Goal: Contribute content: Contribute content

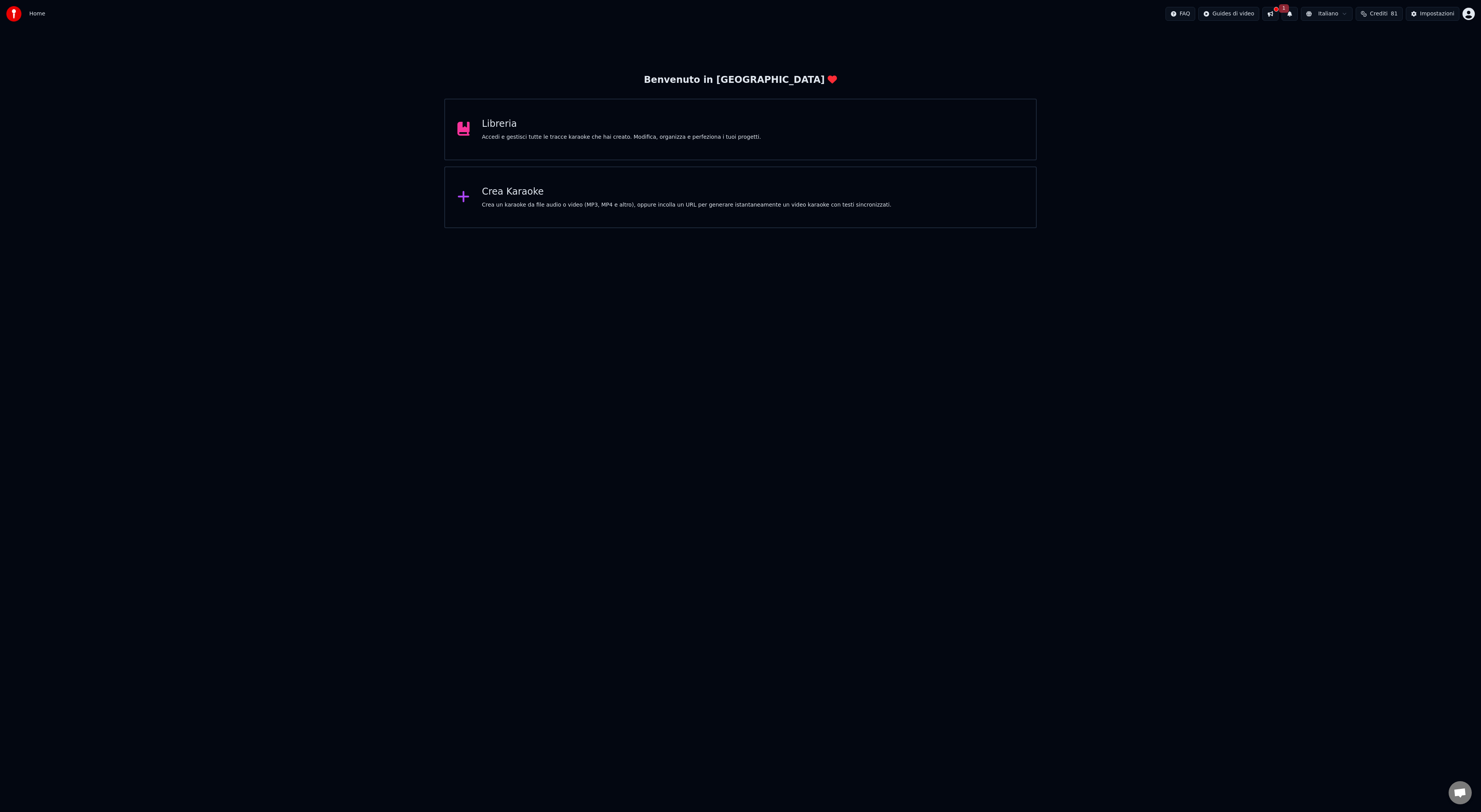
click at [1279, 14] on button at bounding box center [1271, 14] width 16 height 14
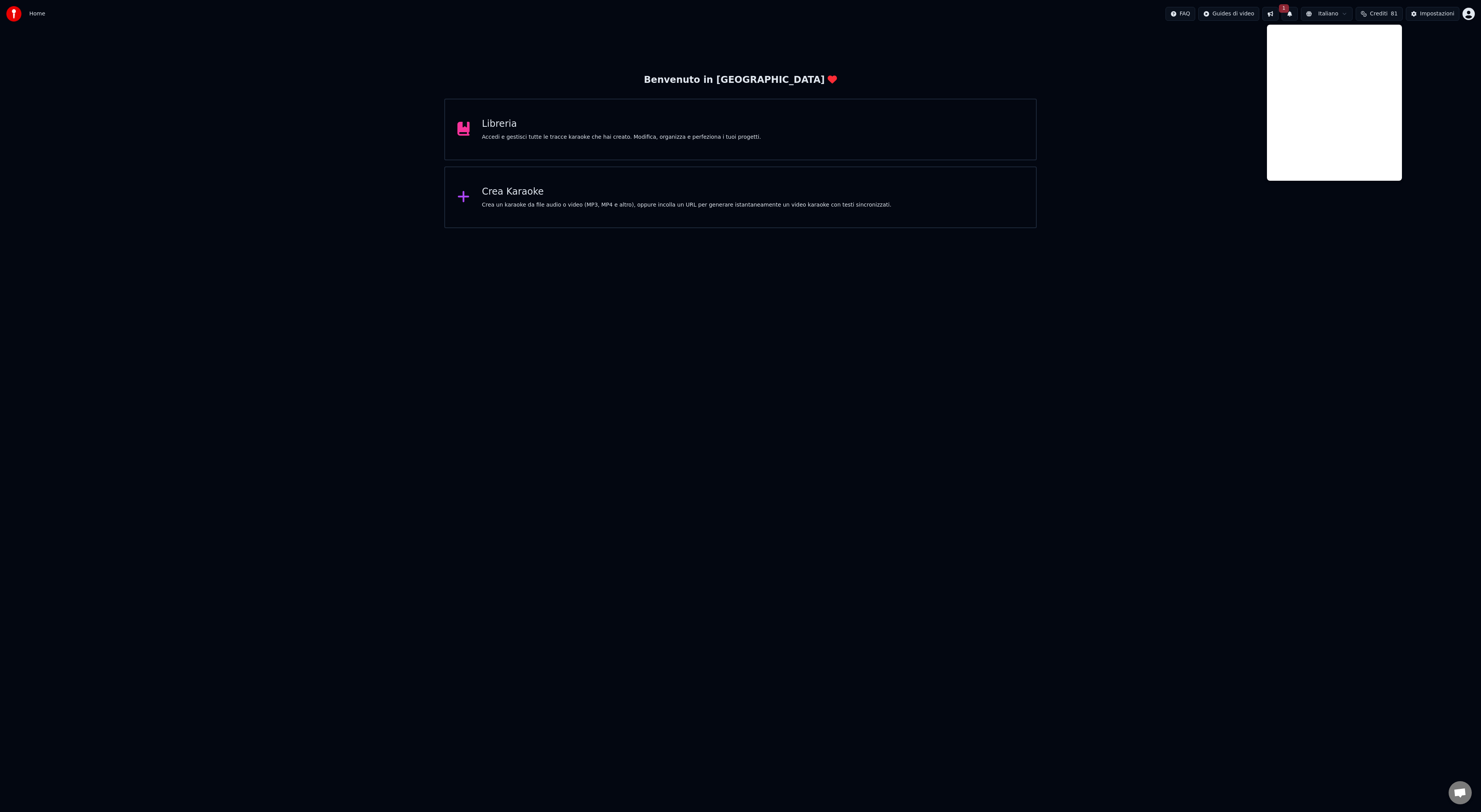
click at [1233, 84] on div "Benvenuto in Youka Libreria Accedi e gestisci tutte le tracce karaoke che hai c…" at bounding box center [740, 128] width 1481 height 201
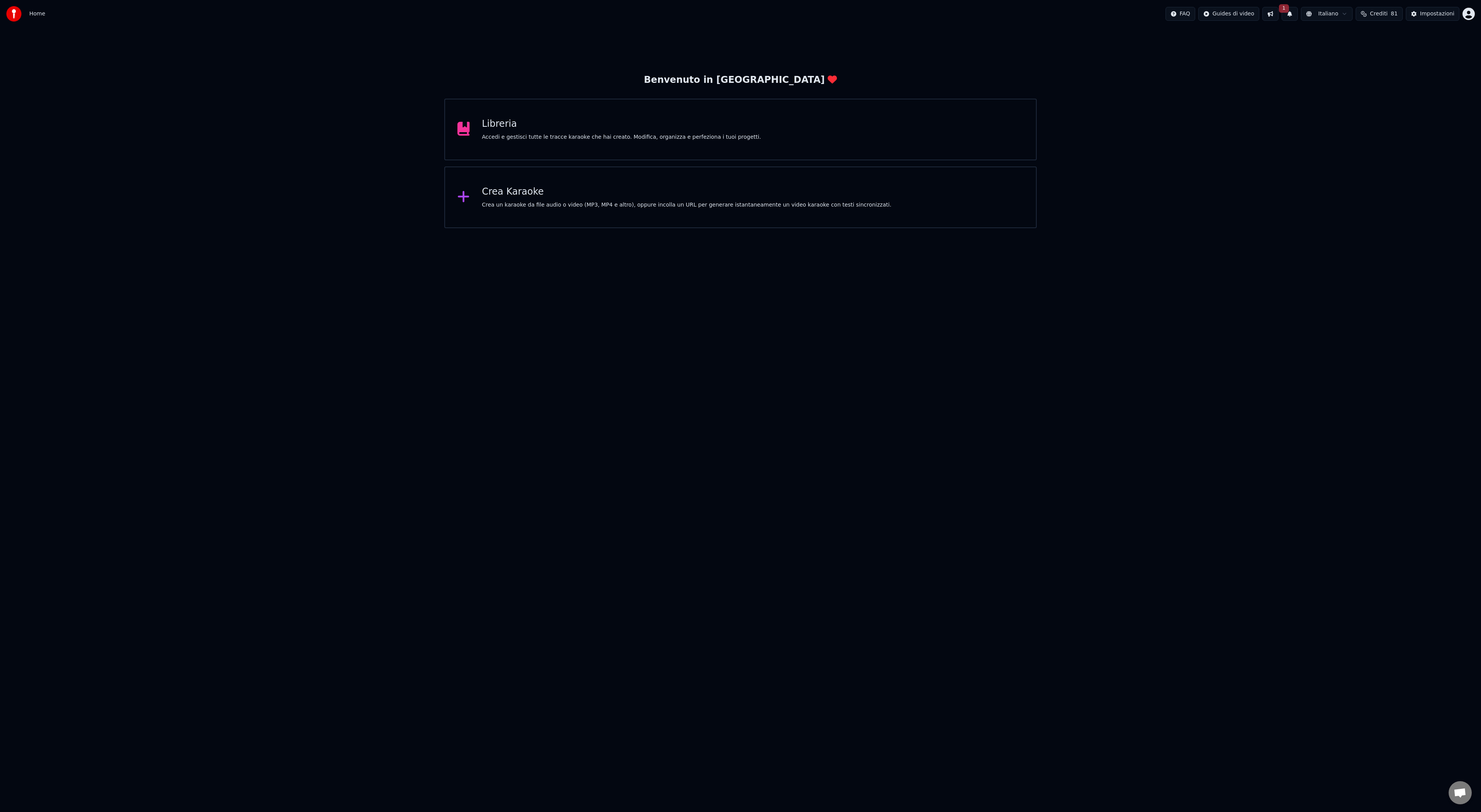
click at [1294, 16] on button "1" at bounding box center [1290, 14] width 16 height 14
click at [1352, 37] on button "Aggiorna" at bounding box center [1346, 38] width 37 height 14
click at [835, 157] on div "Libreria Accedi e gestisci tutte le tracce karaoke che hai creato. Modifica, or…" at bounding box center [740, 129] width 592 height 61
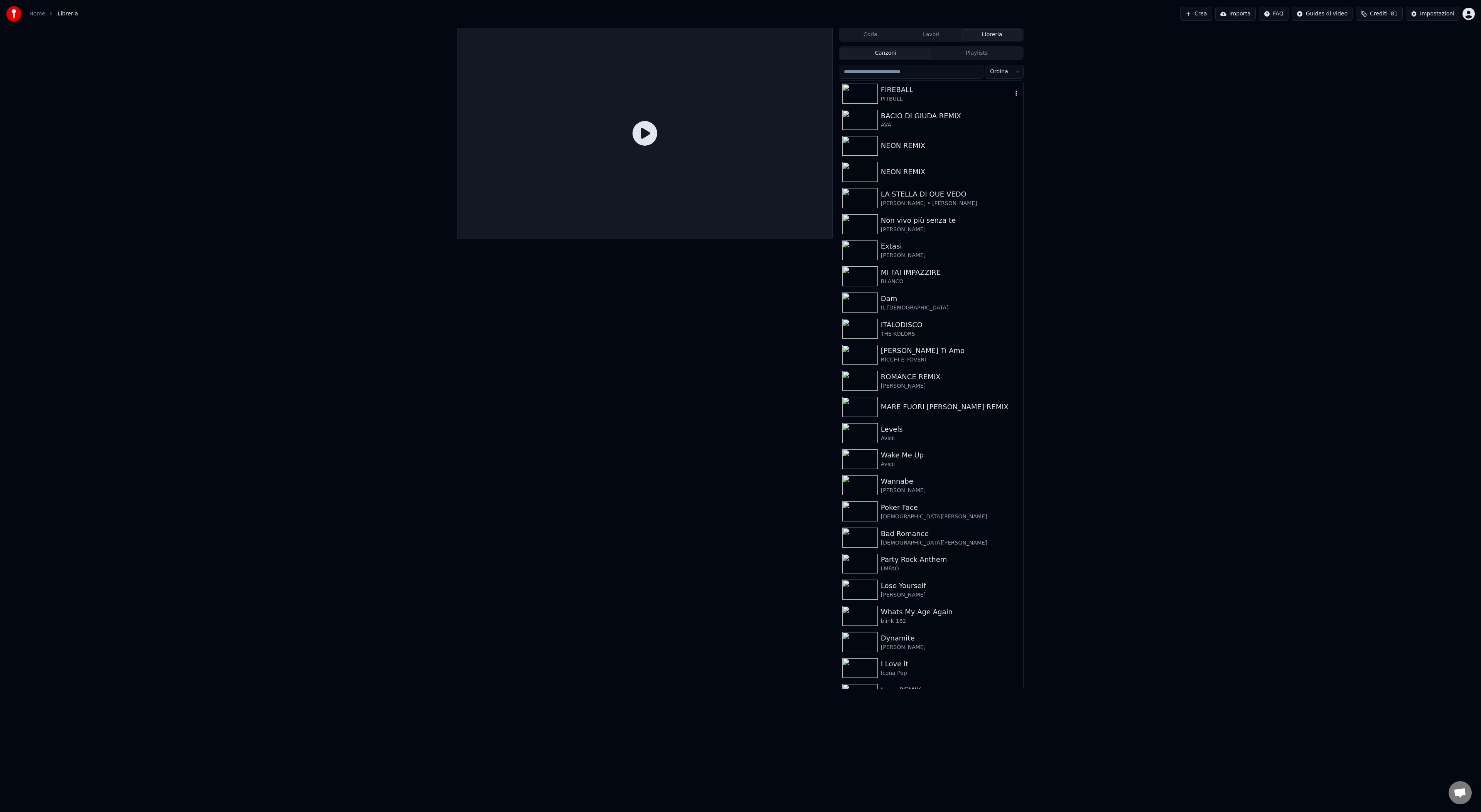
click at [869, 93] on img at bounding box center [860, 94] width 36 height 20
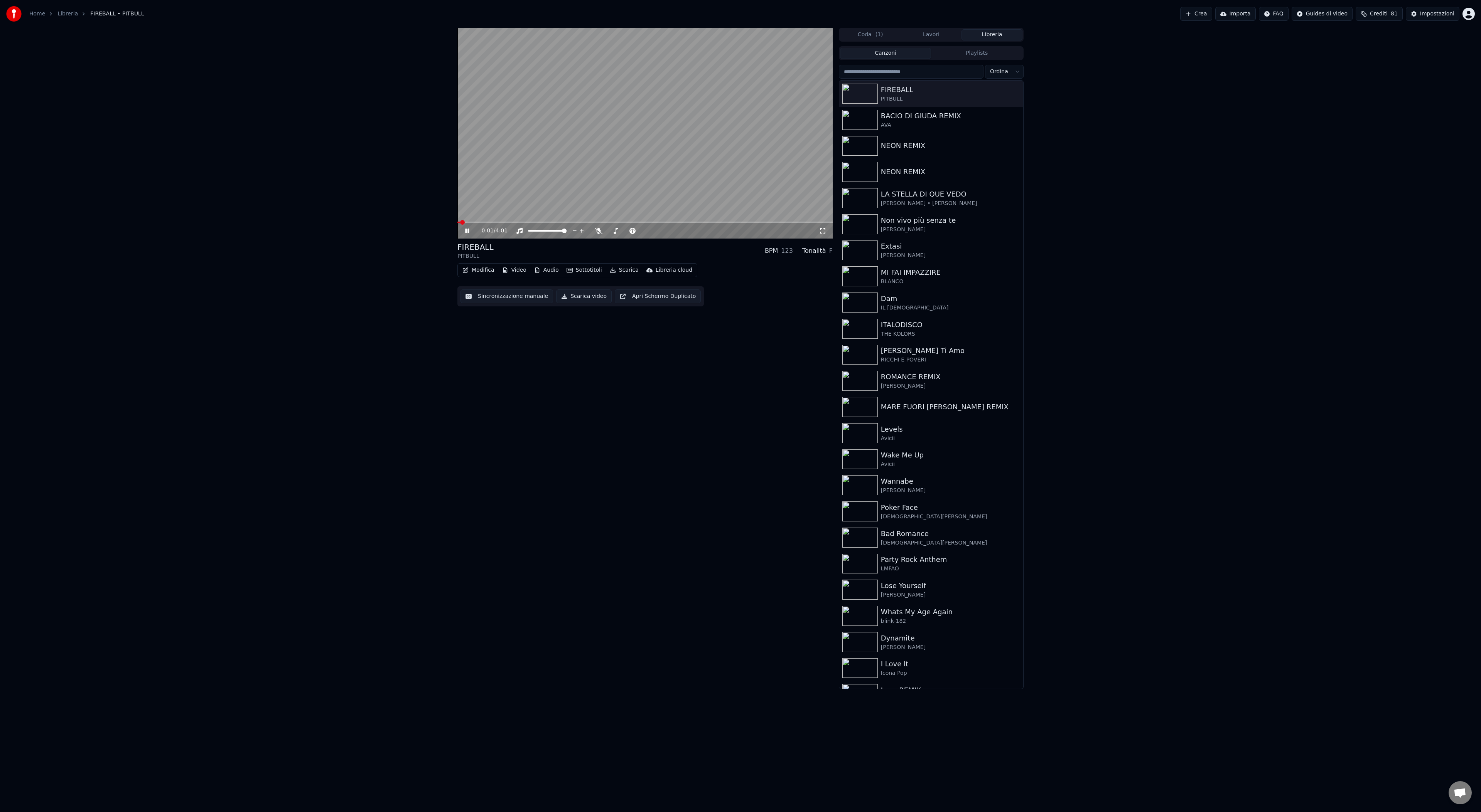
click at [467, 232] on icon at bounding box center [473, 230] width 18 height 6
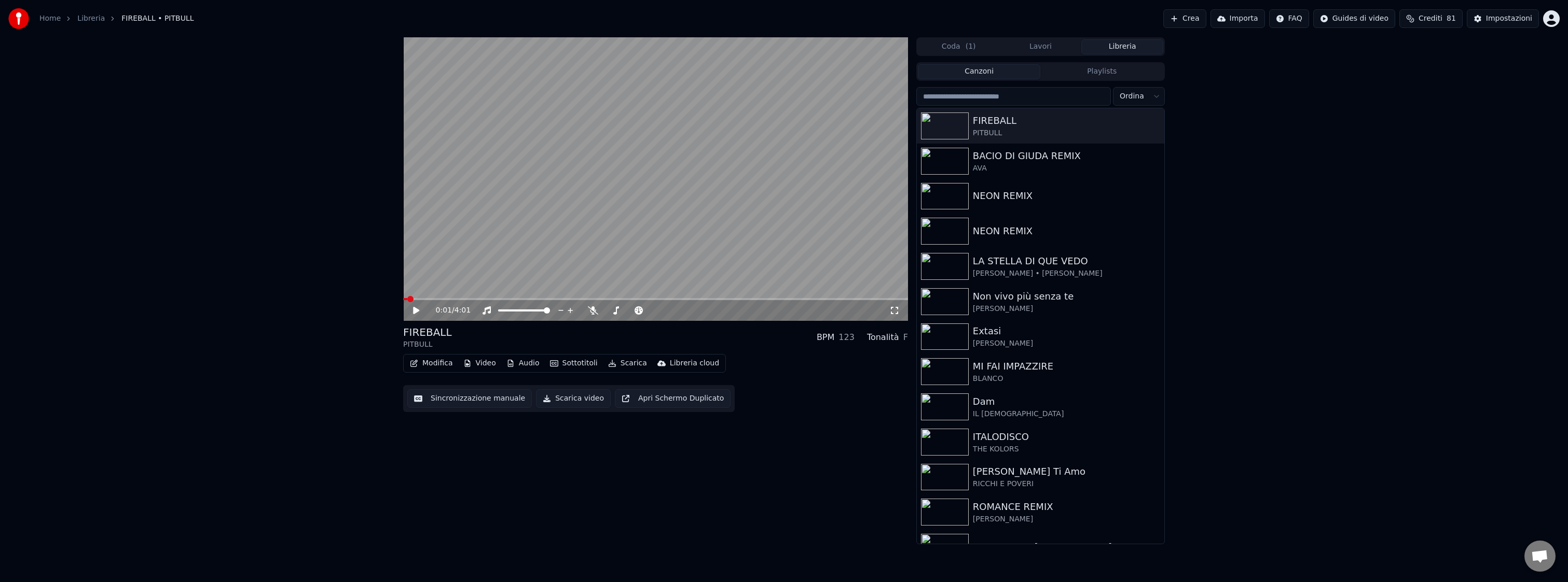
click at [1189, 19] on button "Crea" at bounding box center [1184, 19] width 43 height 19
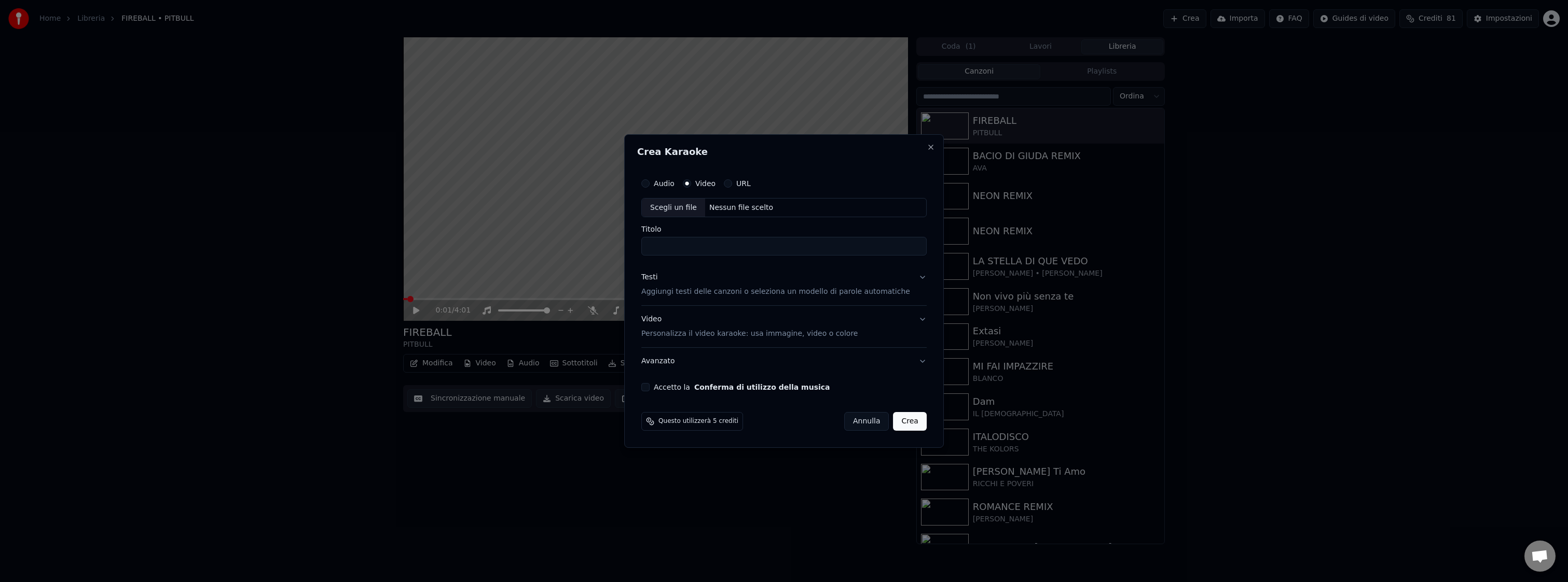
click at [650, 185] on button "Audio" at bounding box center [645, 183] width 9 height 9
click at [750, 206] on div "Nessun file scelto" at bounding box center [741, 207] width 72 height 10
click at [678, 247] on input "**********" at bounding box center [784, 247] width 285 height 19
drag, startPoint x: 678, startPoint y: 247, endPoint x: 784, endPoint y: 248, distance: 106.0
click at [786, 248] on input "**********" at bounding box center [784, 247] width 285 height 19
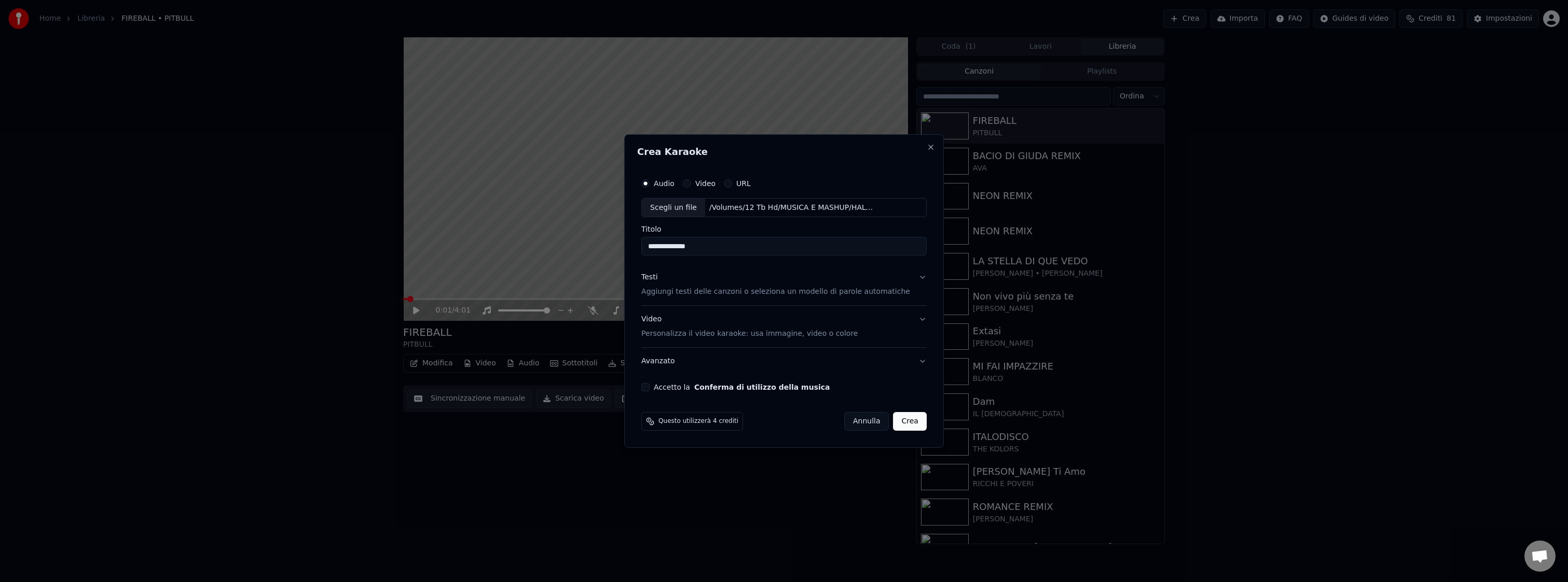
type input "**********"
click at [784, 294] on p "Aggiungi testi delle canzoni o seleziona un modello di parole automatiche" at bounding box center [775, 292] width 268 height 10
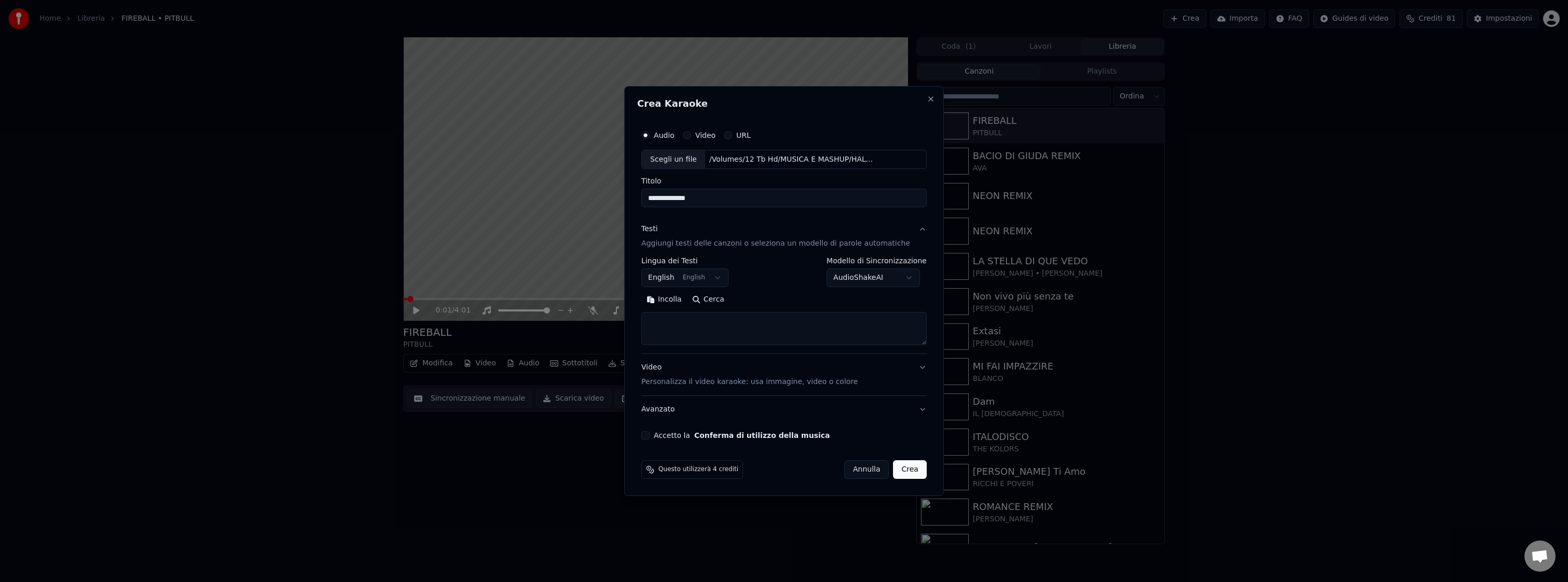
click at [724, 298] on button "Cerca" at bounding box center [708, 300] width 43 height 16
click at [724, 278] on button "English English" at bounding box center [685, 278] width 87 height 19
select select "**"
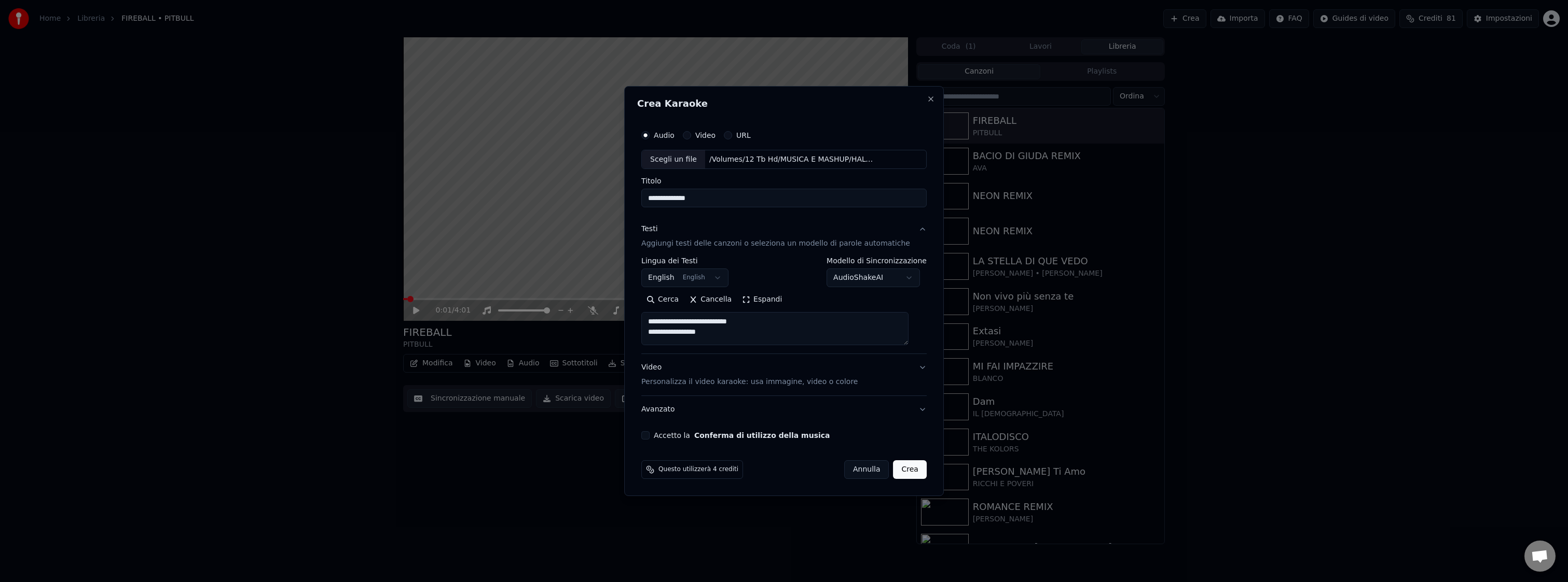
drag, startPoint x: 659, startPoint y: 322, endPoint x: 736, endPoint y: 332, distance: 77.6
click at [736, 332] on textarea at bounding box center [774, 329] width 267 height 33
type textarea "**********"
drag, startPoint x: 683, startPoint y: 199, endPoint x: 718, endPoint y: 203, distance: 35.2
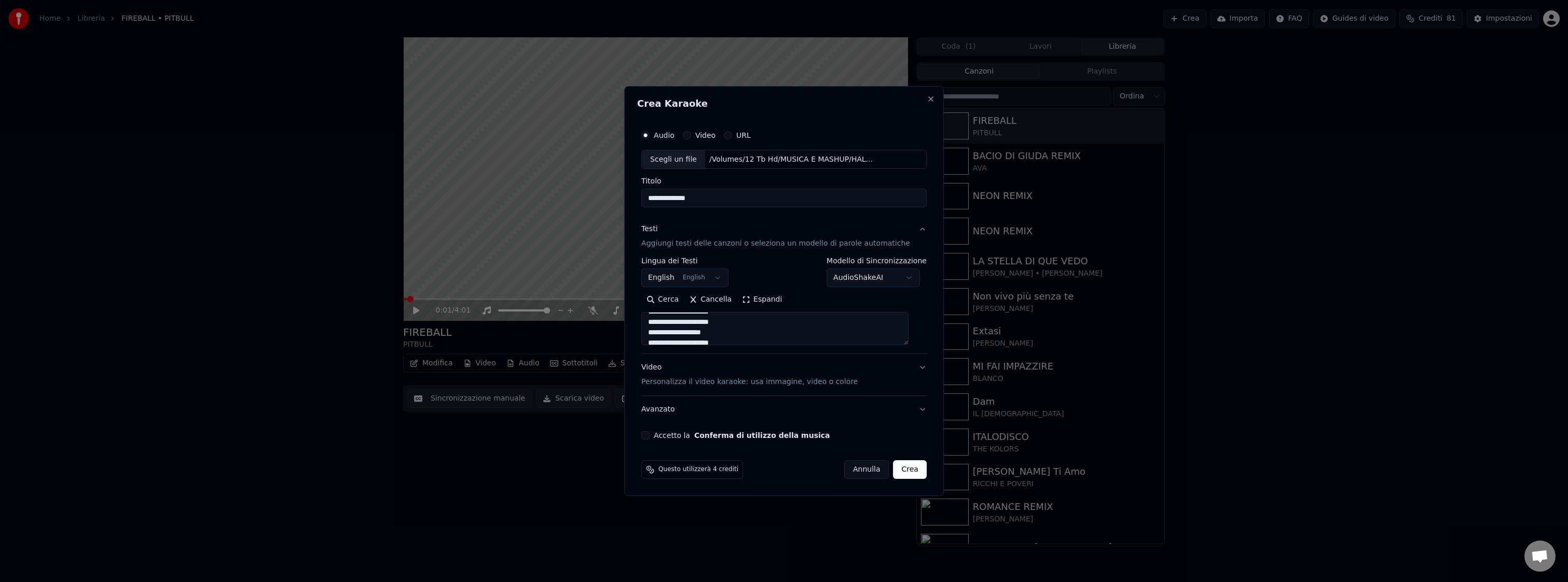
click at [718, 203] on input "**********" at bounding box center [784, 199] width 285 height 19
type input "**********"
click at [713, 383] on p "Personalizza il video karaoke: usa immagine, video o colore" at bounding box center [750, 382] width 217 height 10
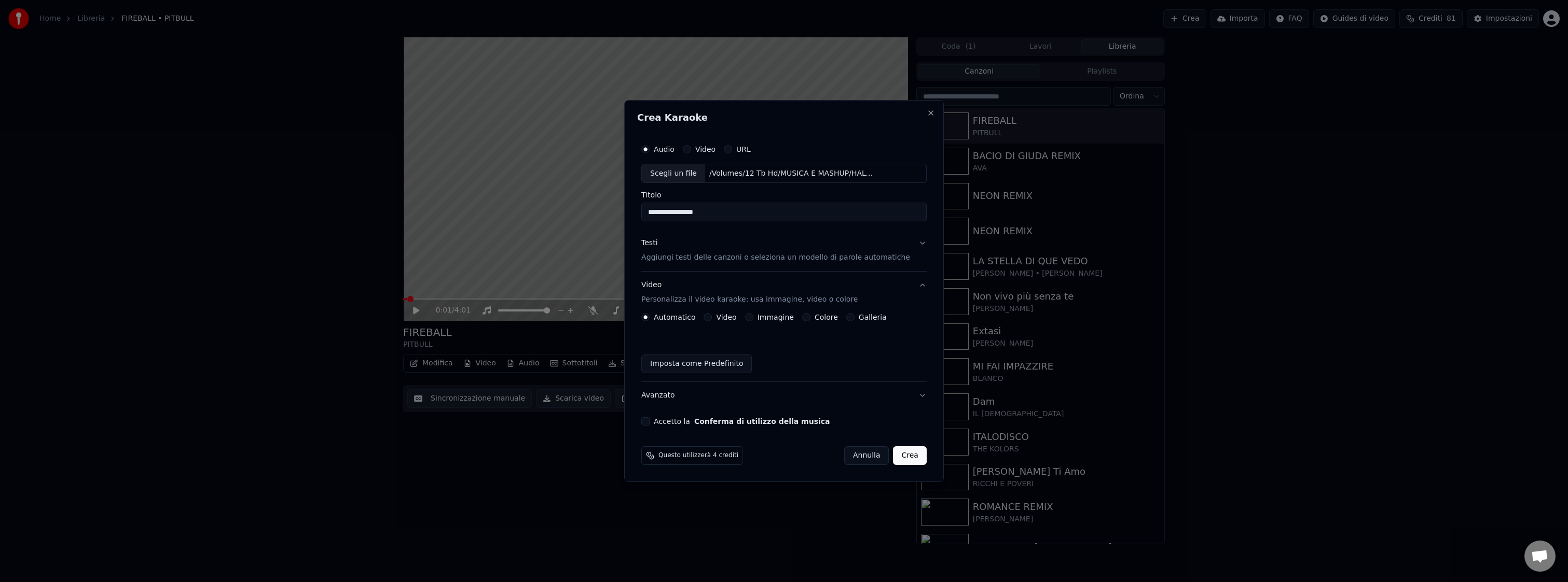
click at [712, 317] on button "Video" at bounding box center [708, 317] width 9 height 9
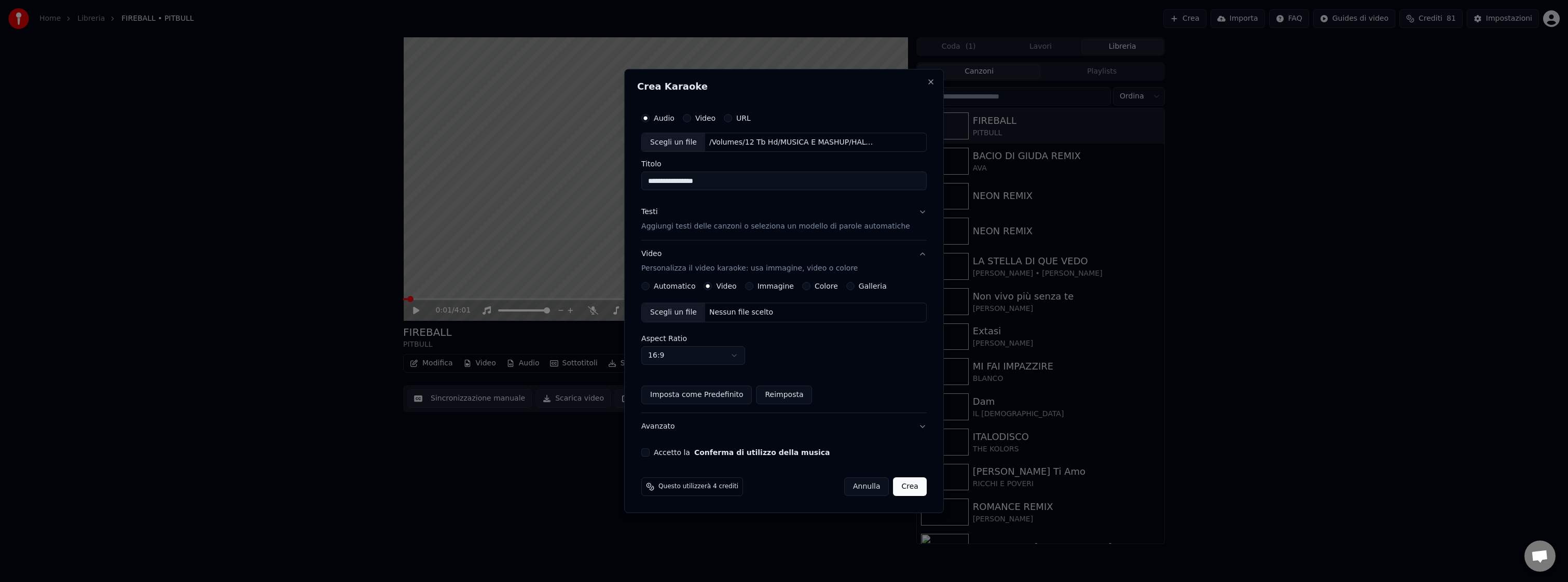
click at [736, 313] on div "Nessun file scelto" at bounding box center [741, 312] width 72 height 10
click at [650, 454] on button "Accetto la Conferma di utilizzo della musica" at bounding box center [645, 452] width 9 height 9
click at [903, 482] on button "Crea" at bounding box center [910, 487] width 33 height 19
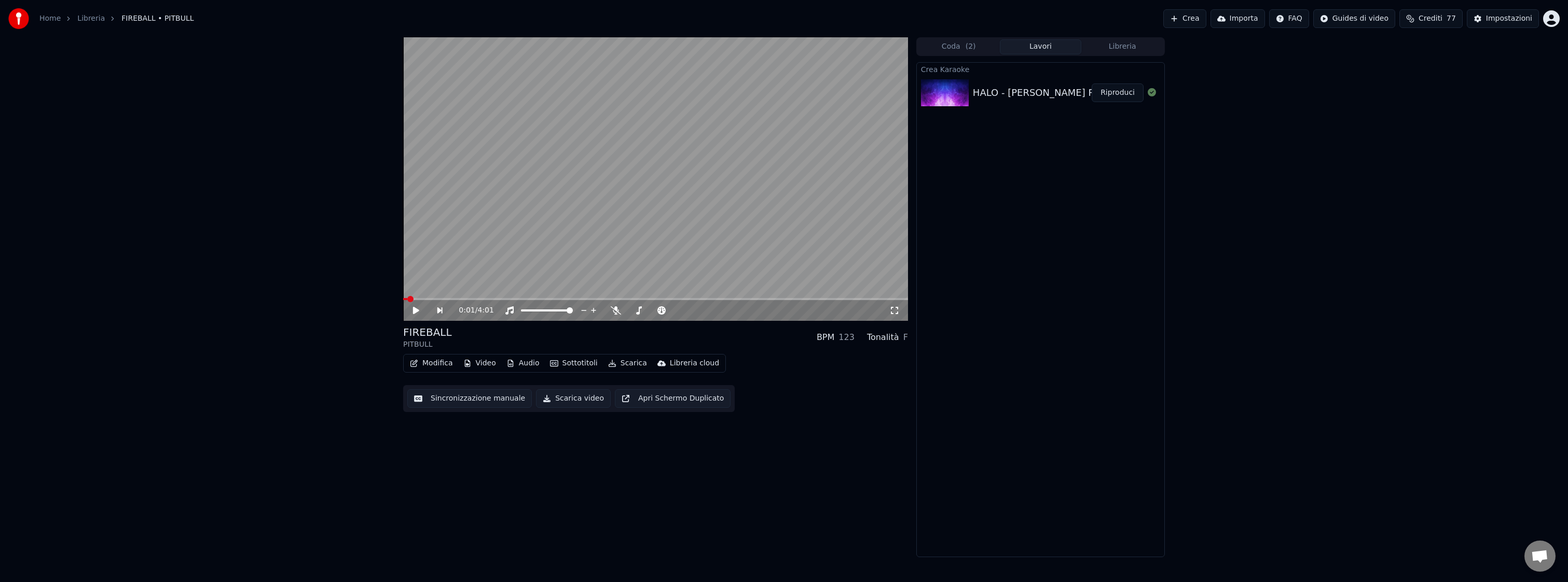
click at [1117, 94] on button "Riproduci" at bounding box center [1117, 93] width 52 height 19
click at [430, 298] on span at bounding box center [655, 299] width 505 height 2
click at [456, 298] on span at bounding box center [655, 299] width 505 height 2
click at [594, 310] on icon at bounding box center [593, 310] width 10 height 9
click at [581, 363] on button "Sottotitoli" at bounding box center [574, 363] width 56 height 15
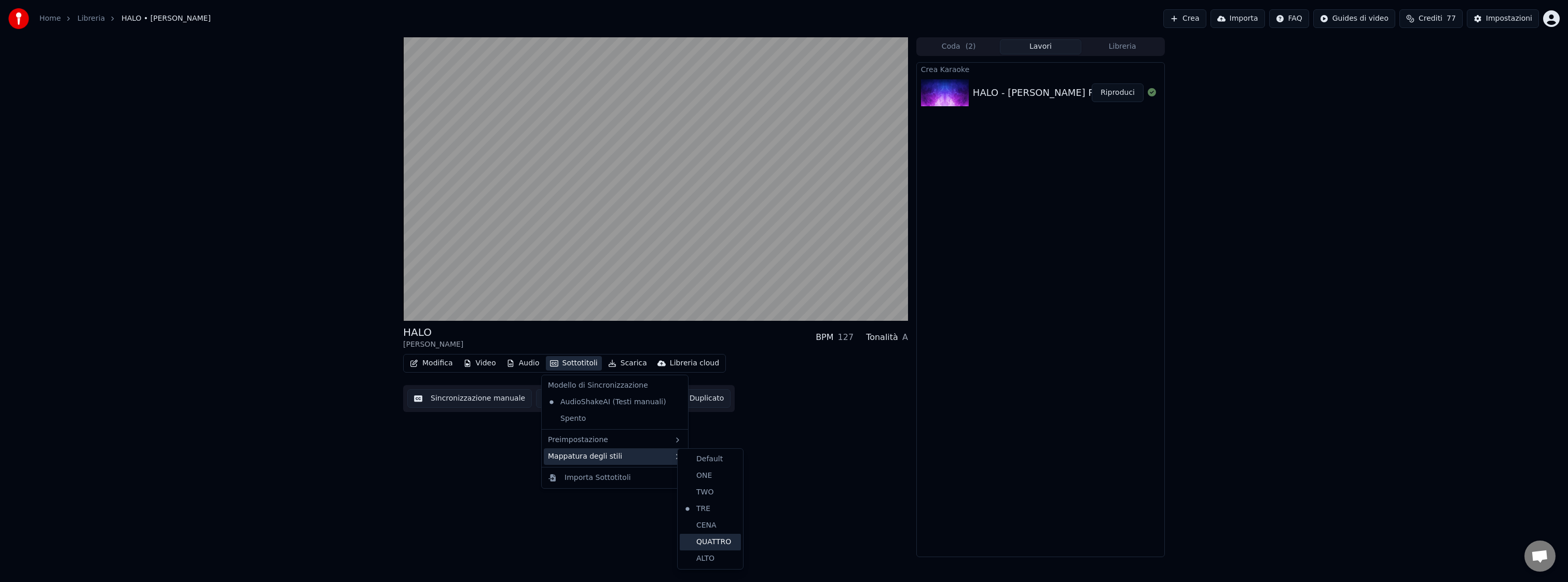
click at [716, 545] on div "QUATTRO" at bounding box center [710, 542] width 61 height 16
click at [582, 363] on button "Sottotitoli" at bounding box center [574, 363] width 56 height 15
click at [720, 555] on div "ALTO" at bounding box center [710, 558] width 61 height 16
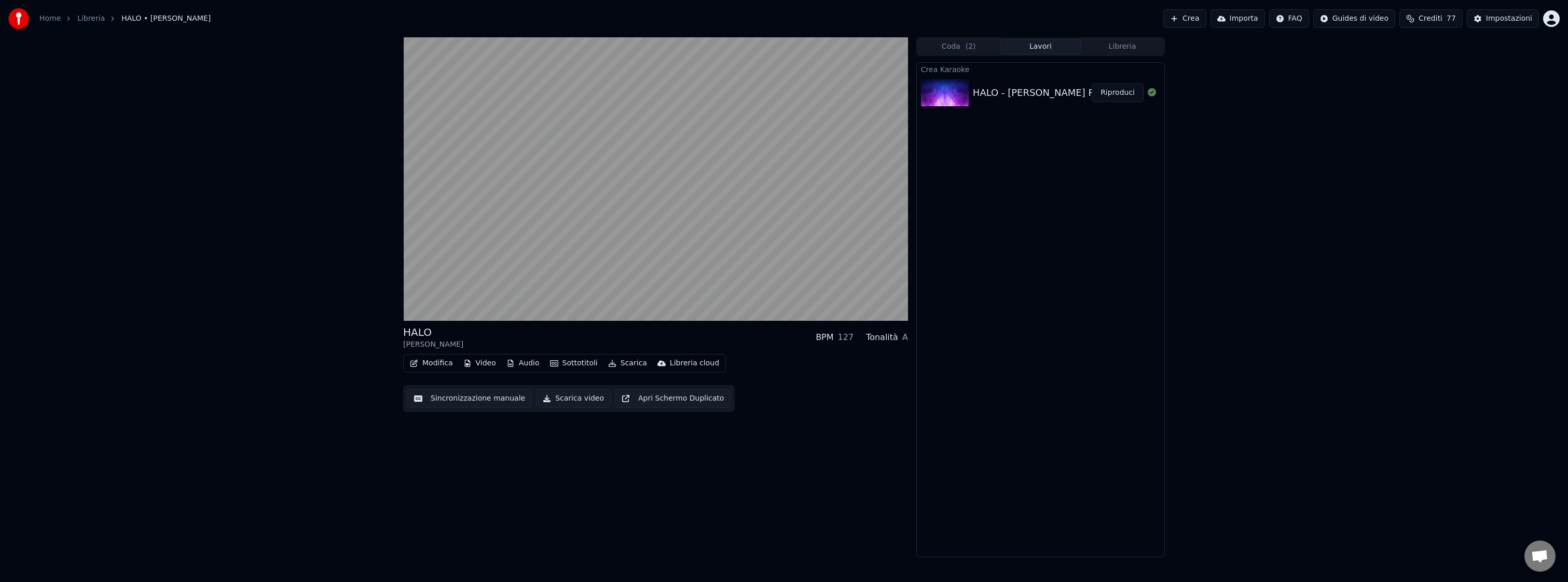
click at [584, 363] on button "Sottotitoli" at bounding box center [574, 363] width 56 height 15
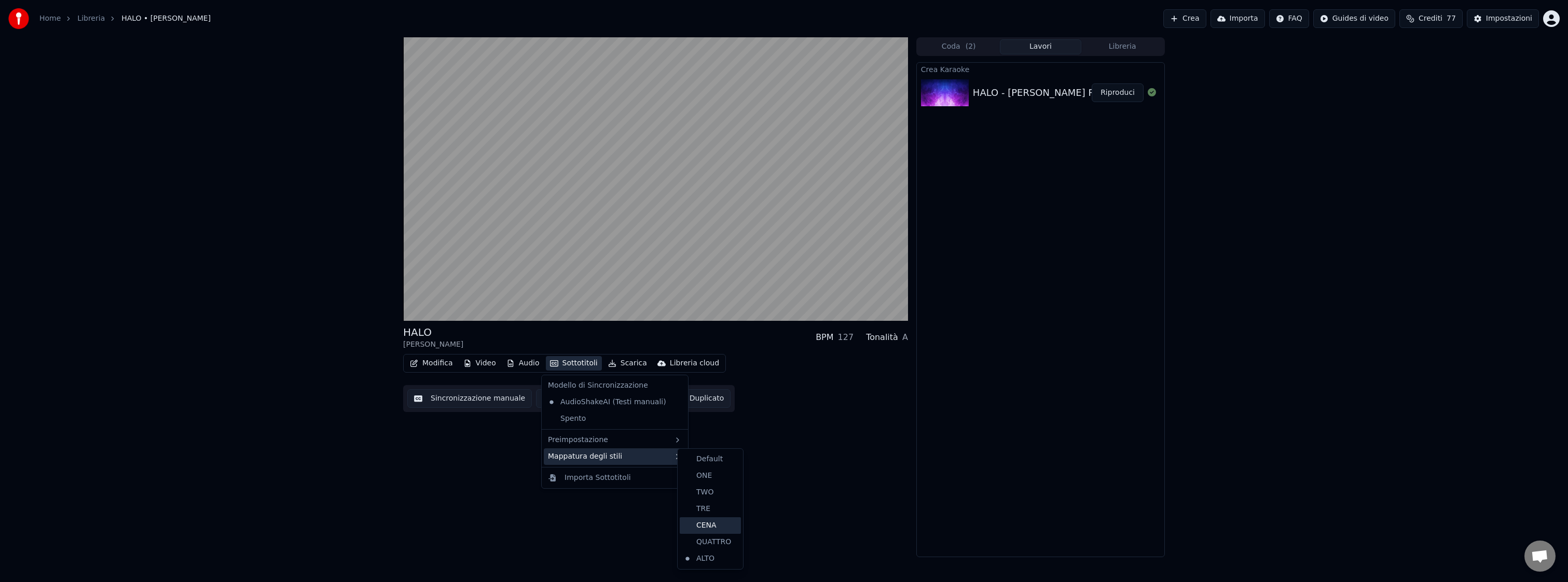
click at [711, 524] on div "CENA" at bounding box center [710, 525] width 61 height 16
click at [585, 366] on button "Sottotitoli" at bounding box center [574, 363] width 56 height 15
click at [704, 505] on div "TRE" at bounding box center [710, 509] width 61 height 16
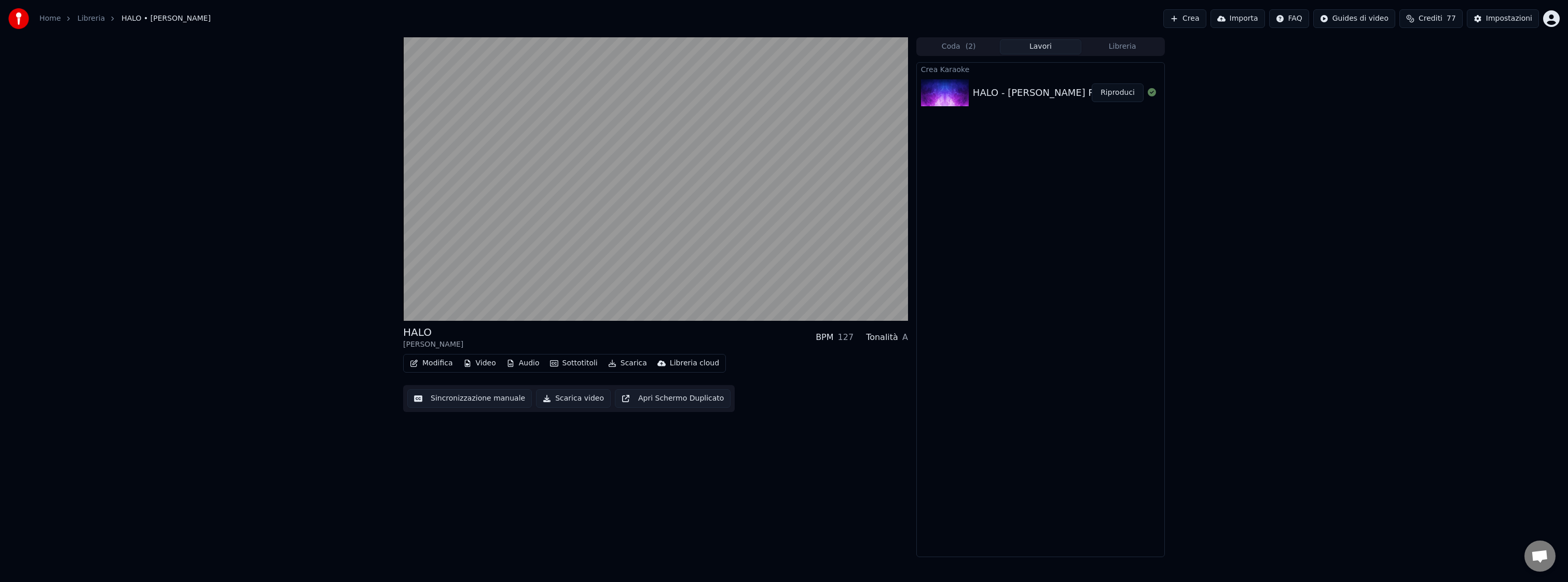
click at [586, 397] on button "Scarica video" at bounding box center [573, 399] width 75 height 19
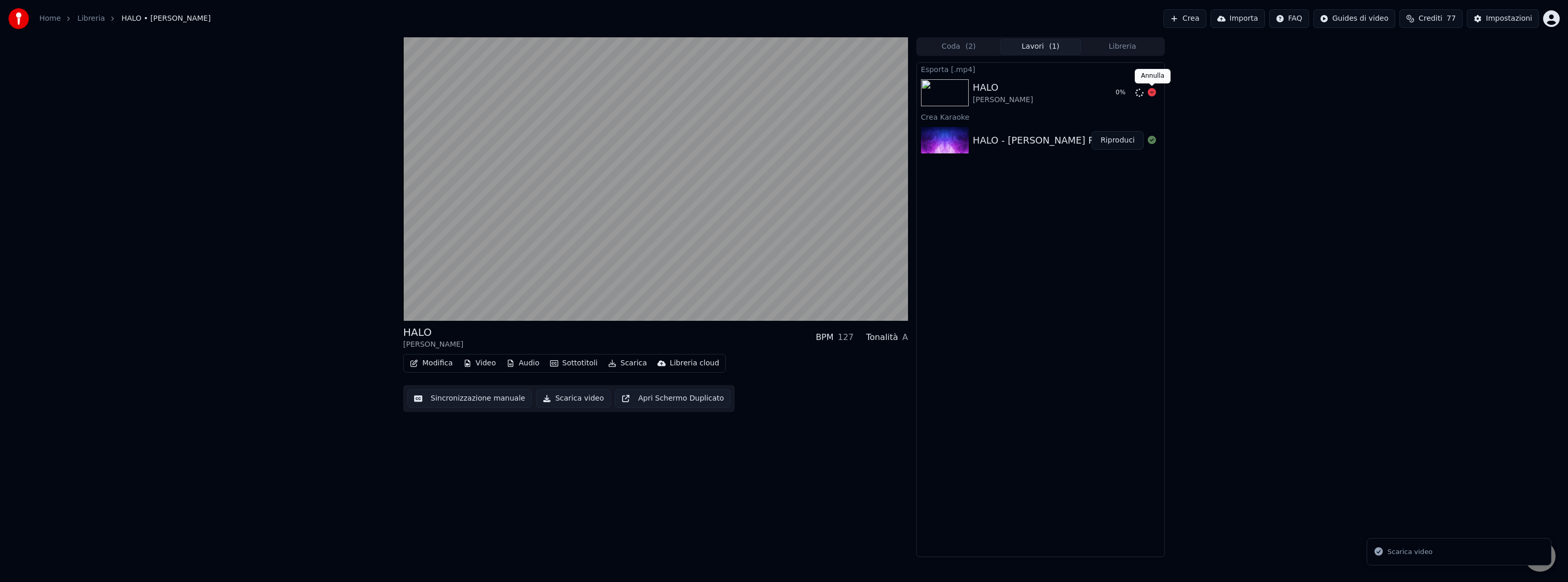
click at [1152, 94] on icon at bounding box center [1152, 92] width 9 height 9
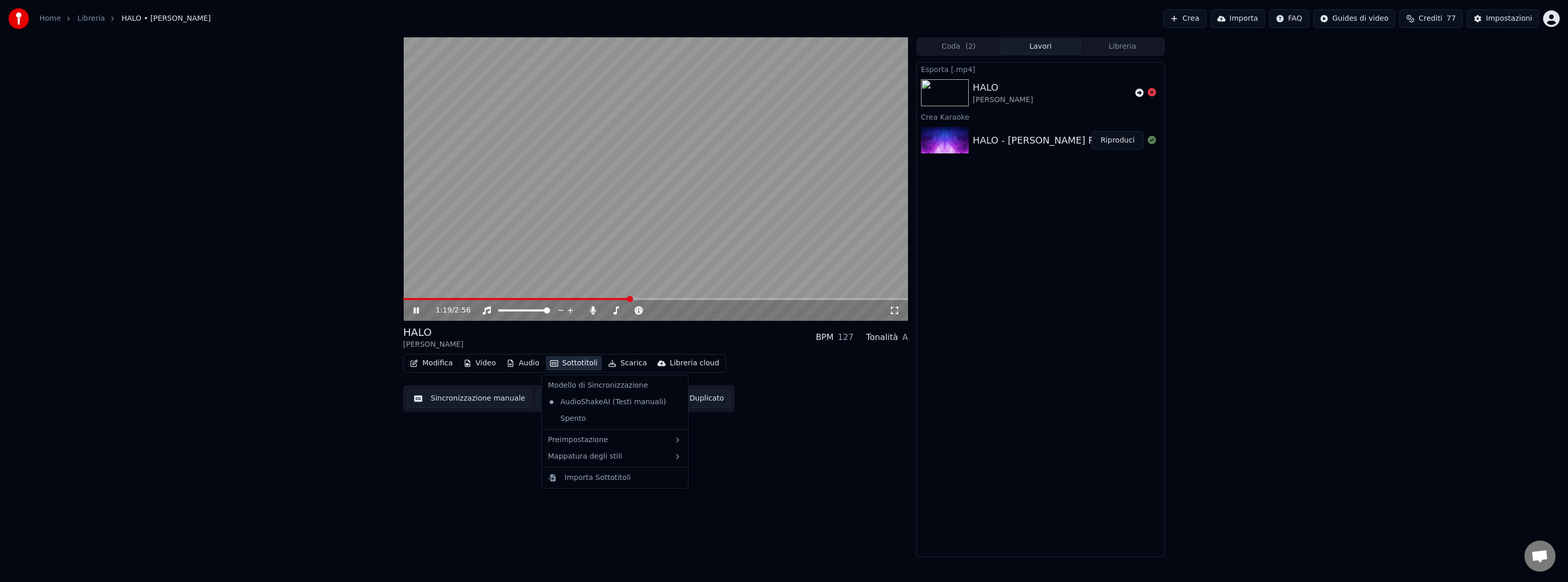
click at [572, 363] on button "Sottotitoli" at bounding box center [574, 363] width 56 height 15
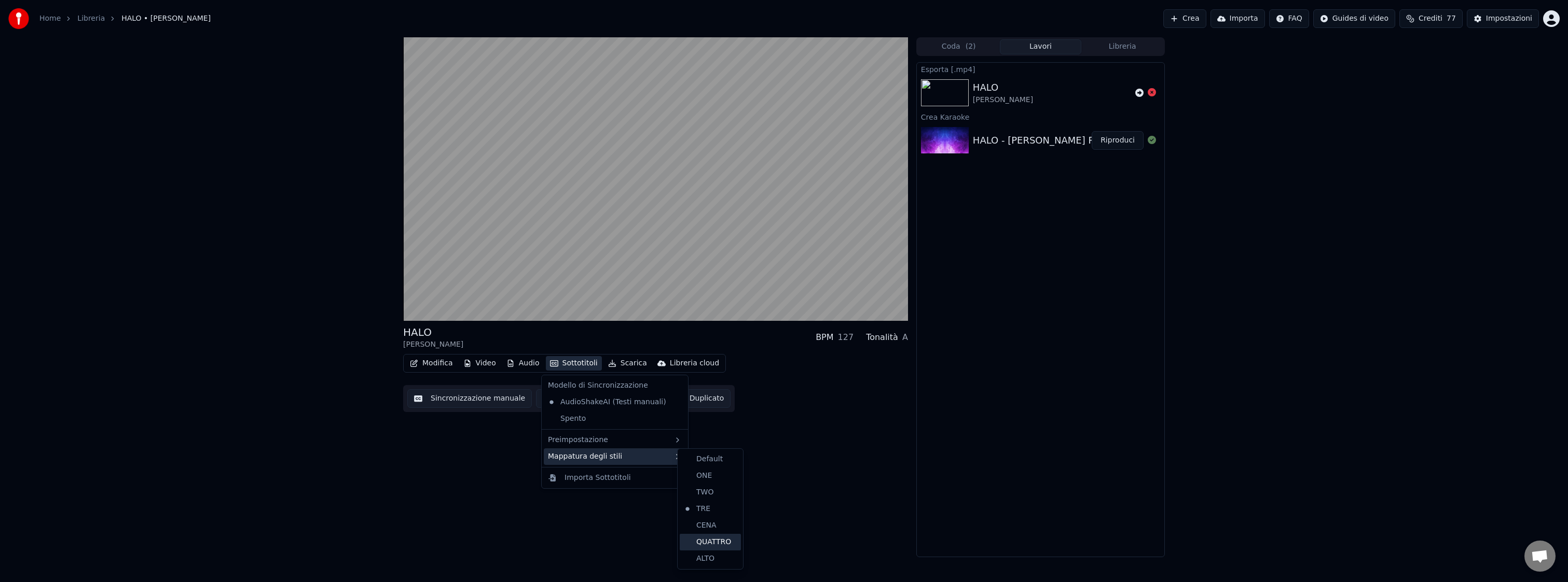
click at [710, 539] on div "QUATTRO" at bounding box center [710, 542] width 61 height 16
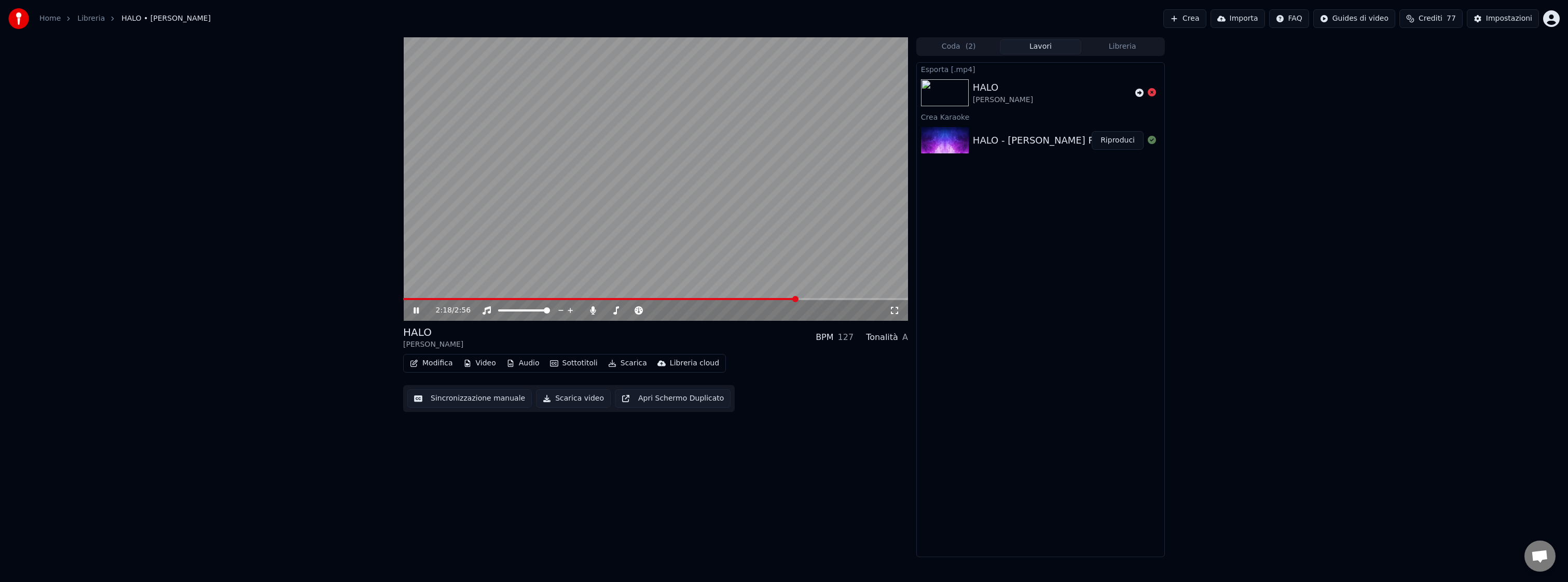
click at [797, 298] on span at bounding box center [655, 299] width 505 height 2
click at [714, 298] on span at bounding box center [616, 299] width 425 height 2
click at [606, 298] on span at bounding box center [595, 299] width 384 height 2
click at [569, 298] on span at bounding box center [486, 299] width 166 height 2
click at [418, 311] on icon at bounding box center [416, 311] width 5 height 6
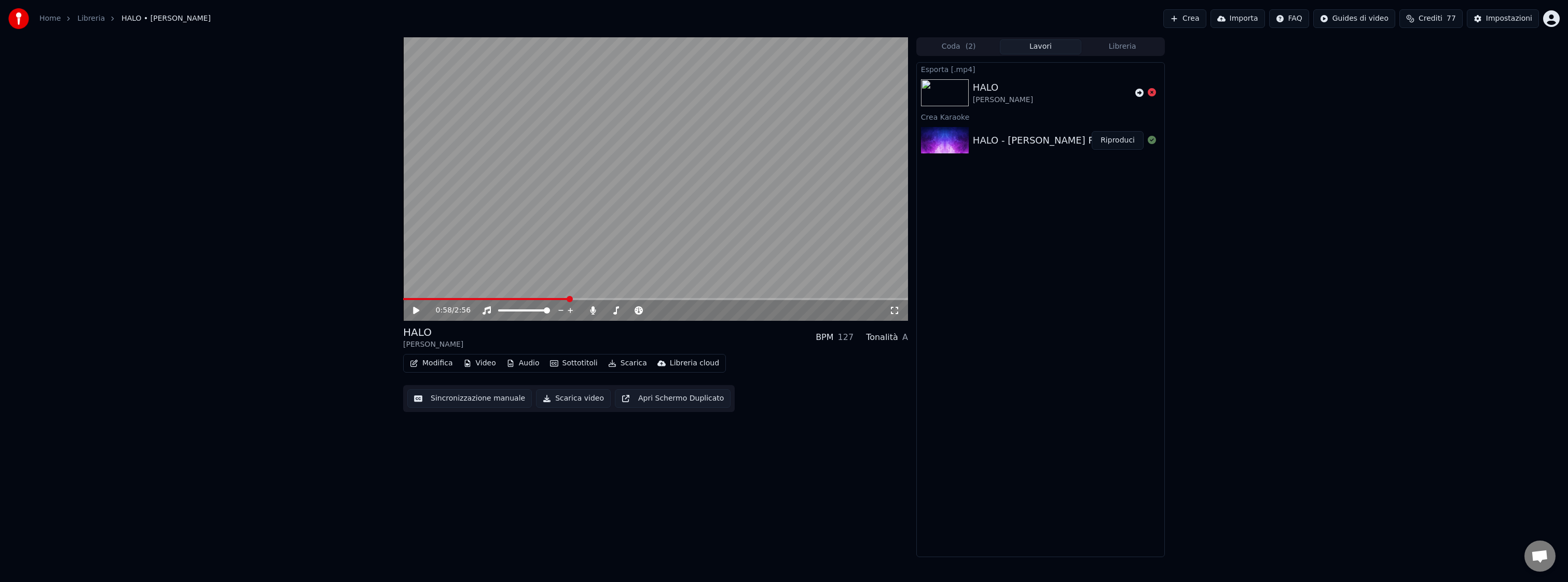
click at [418, 311] on icon at bounding box center [416, 310] width 6 height 7
click at [418, 311] on icon at bounding box center [416, 311] width 5 height 6
click at [482, 362] on button "Video" at bounding box center [480, 363] width 41 height 15
click at [573, 398] on button "Scarica video" at bounding box center [573, 399] width 75 height 19
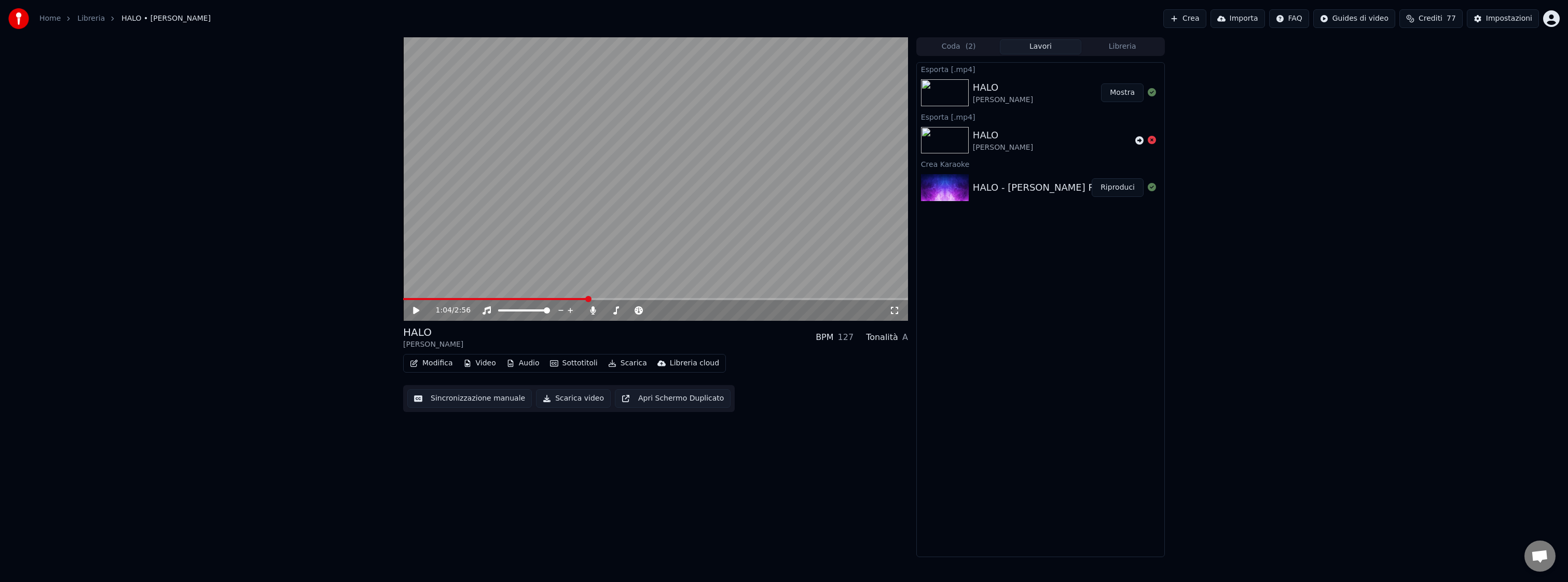
click at [1190, 22] on button "Crea" at bounding box center [1184, 19] width 43 height 19
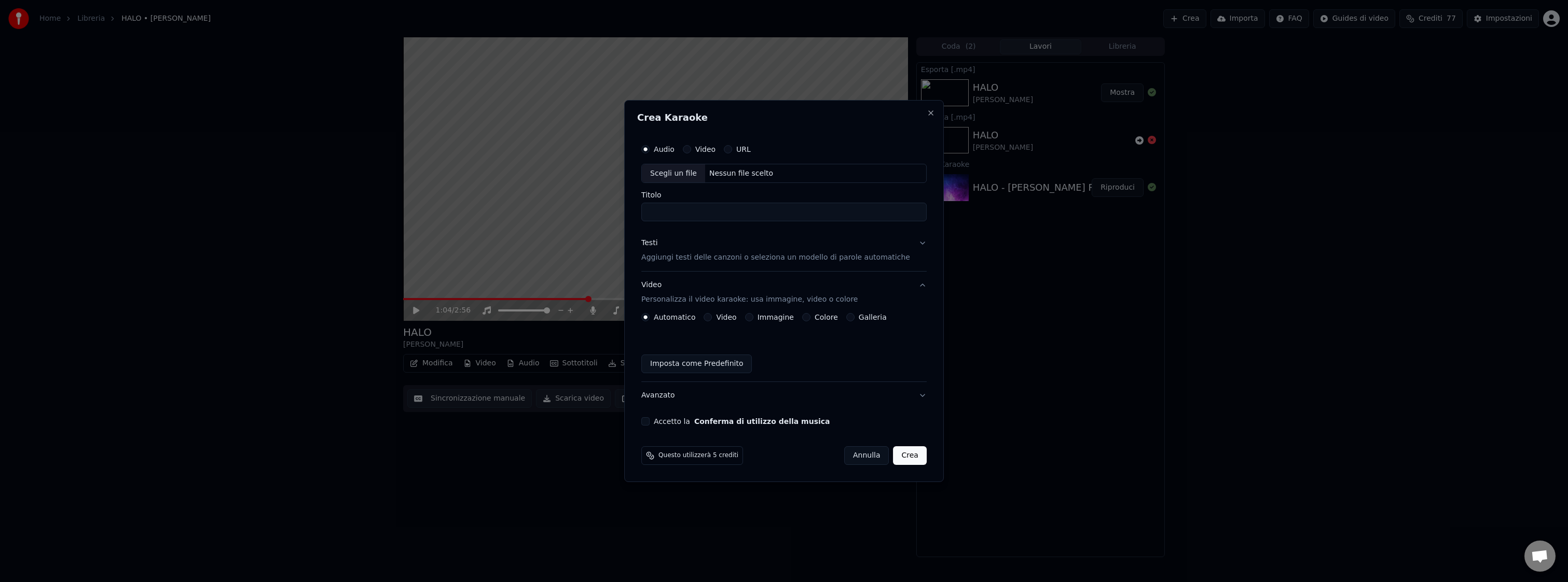
click at [692, 148] on button "Video" at bounding box center [687, 149] width 9 height 9
click at [650, 148] on button "Audio" at bounding box center [645, 149] width 9 height 9
click at [734, 171] on div "Nessun file scelto" at bounding box center [741, 173] width 72 height 10
type input "**********"
click at [736, 257] on p "Aggiungi testi delle canzoni o seleziona un modello di parole automatiche" at bounding box center [775, 257] width 268 height 10
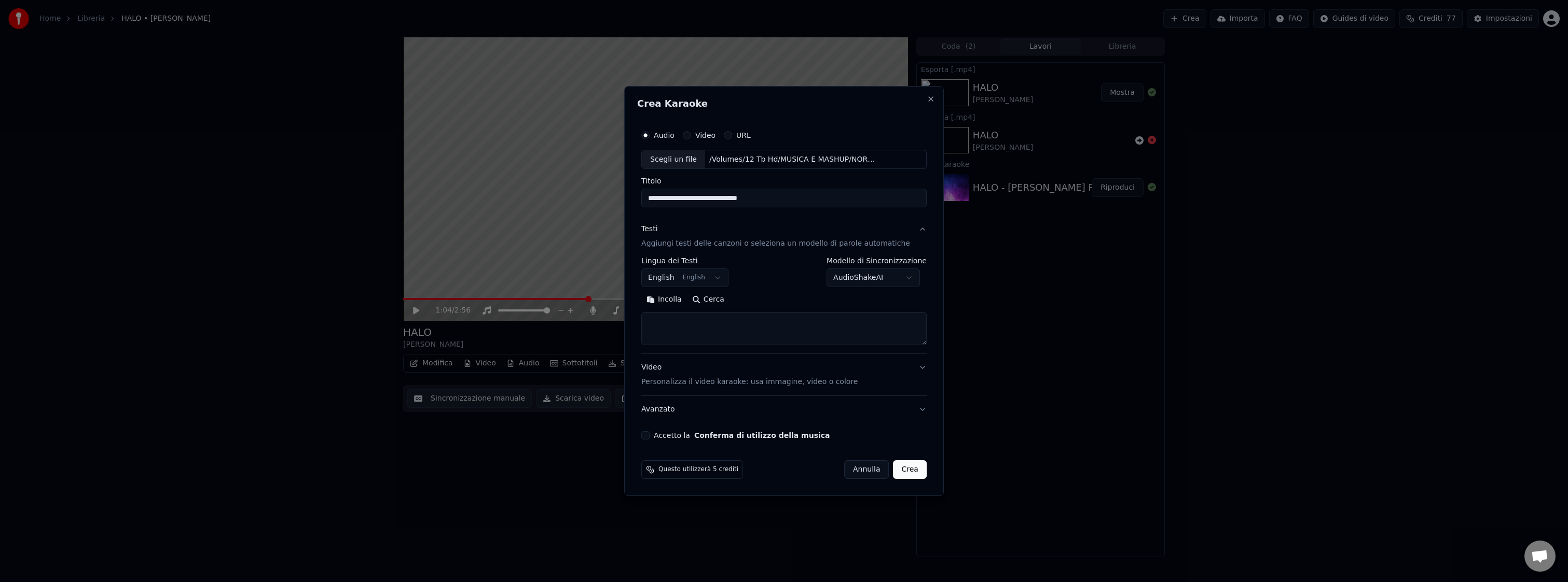
click at [715, 278] on button "English English" at bounding box center [685, 278] width 87 height 19
select select "**"
click at [692, 322] on textarea at bounding box center [784, 329] width 285 height 33
drag, startPoint x: 738, startPoint y: 200, endPoint x: 804, endPoint y: 199, distance: 66.0
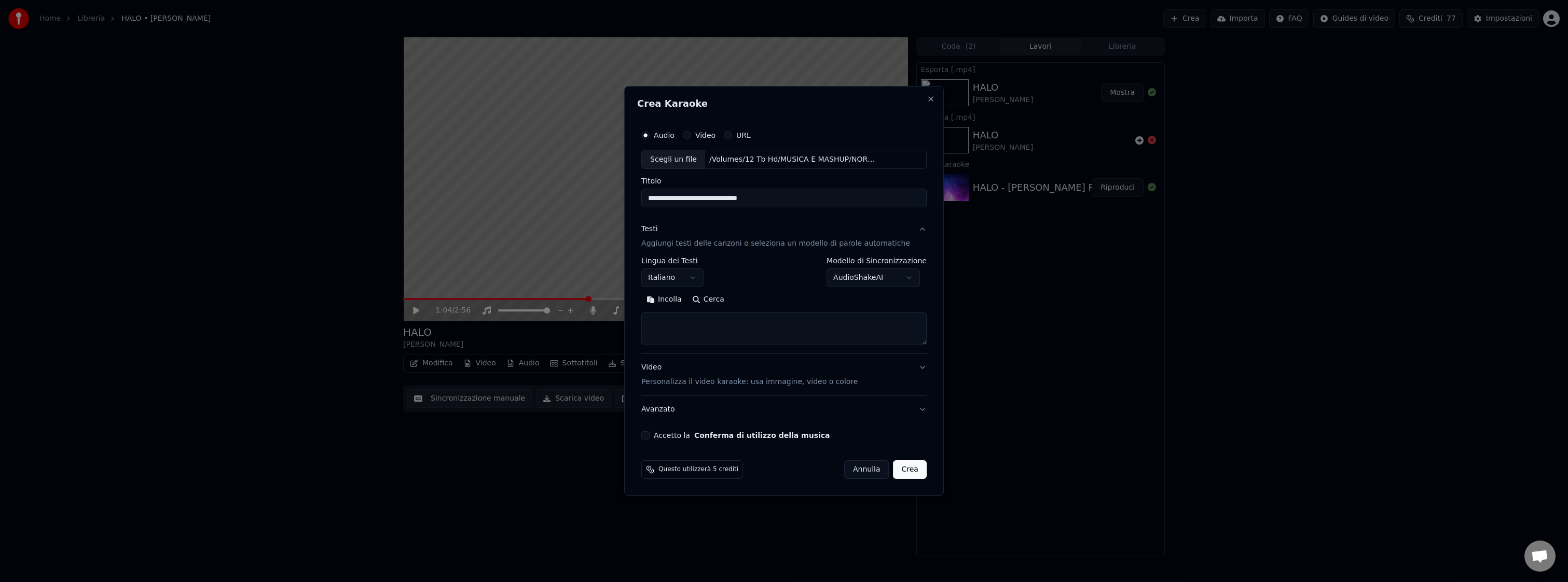
click at [804, 199] on input "**********" at bounding box center [784, 199] width 285 height 19
type input "**********"
click at [726, 301] on button "Cerca" at bounding box center [708, 300] width 43 height 16
drag, startPoint x: 726, startPoint y: 333, endPoint x: 638, endPoint y: 313, distance: 90.2
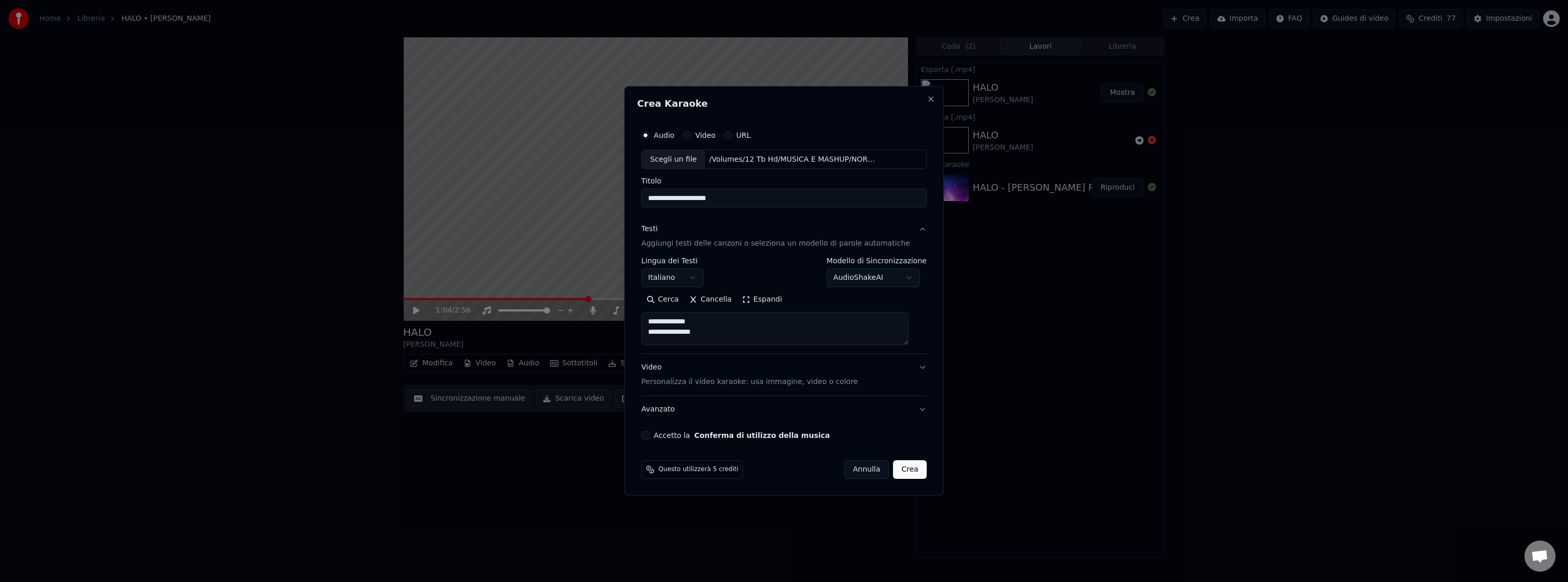
click at [638, 313] on div "**********" at bounding box center [784, 291] width 319 height 410
paste textarea "**********"
drag, startPoint x: 657, startPoint y: 328, endPoint x: 757, endPoint y: 332, distance: 100.1
click at [757, 332] on textarea at bounding box center [774, 329] width 267 height 33
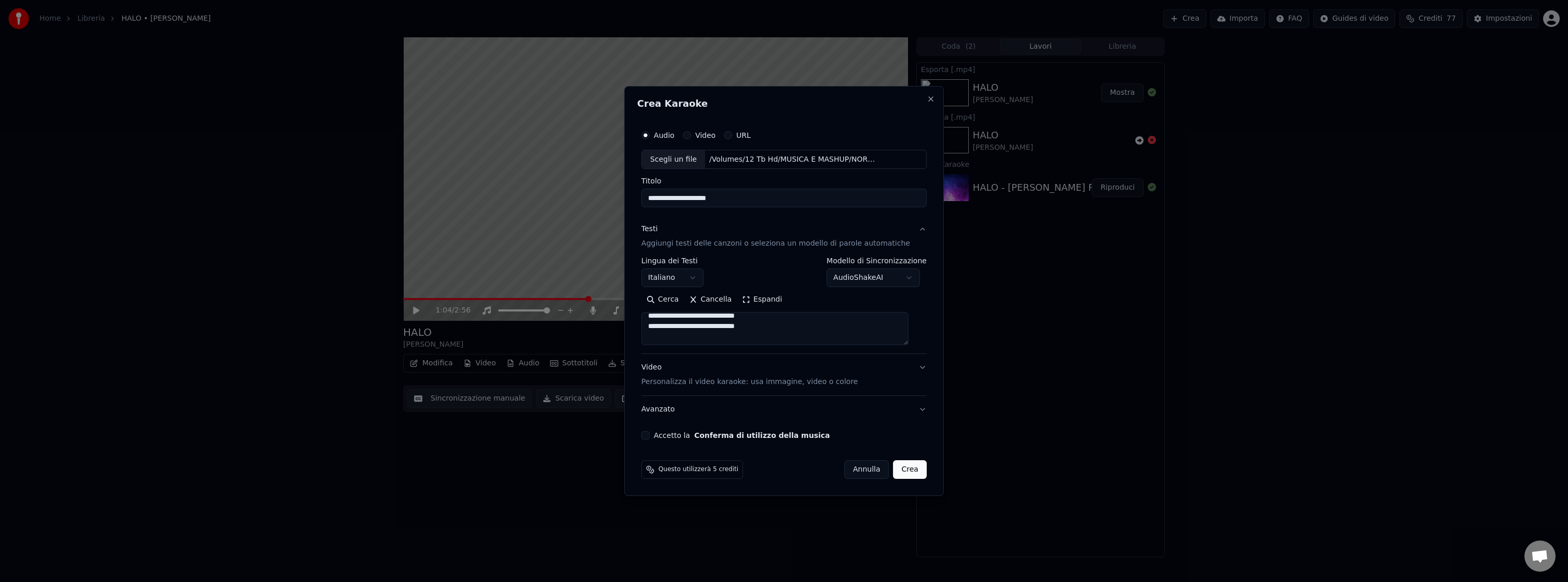
click at [783, 324] on textarea at bounding box center [774, 329] width 267 height 33
paste textarea "**********"
drag, startPoint x: 658, startPoint y: 321, endPoint x: 777, endPoint y: 335, distance: 119.8
click at [777, 335] on textarea at bounding box center [774, 329] width 267 height 33
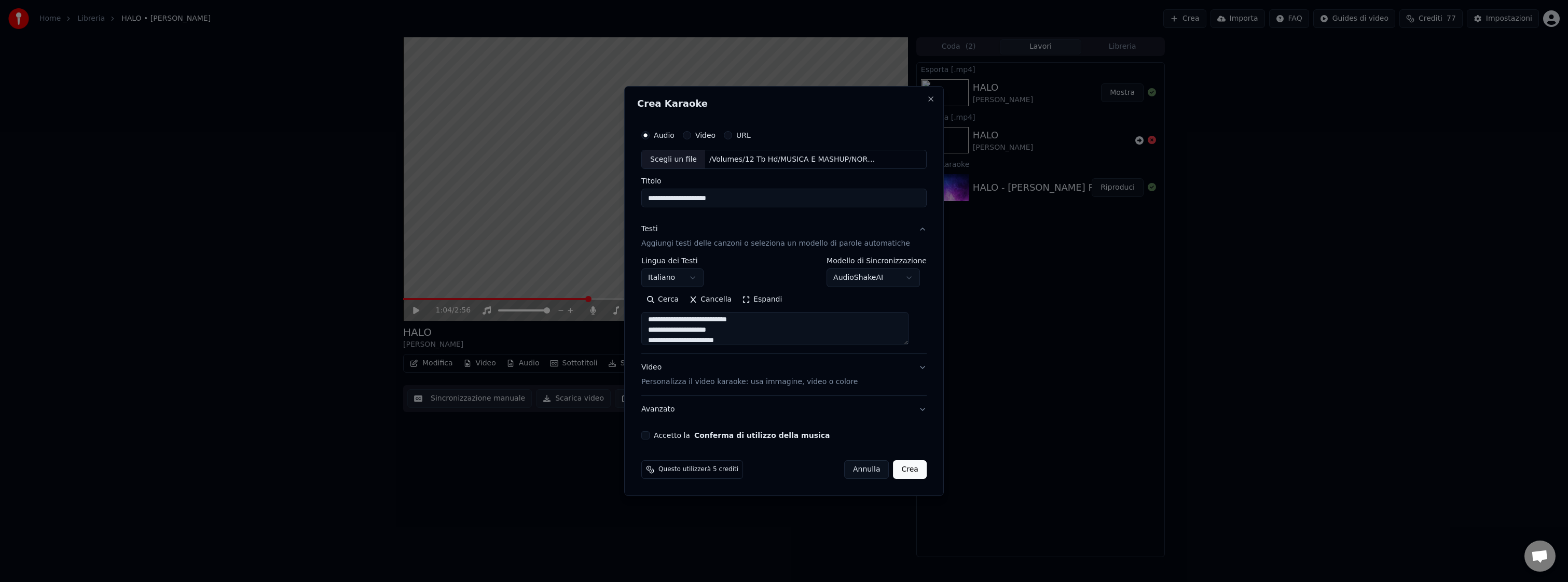
scroll to position [315, 0]
click at [772, 320] on textarea at bounding box center [774, 329] width 267 height 33
paste textarea "**********"
drag, startPoint x: 658, startPoint y: 321, endPoint x: 780, endPoint y: 335, distance: 122.8
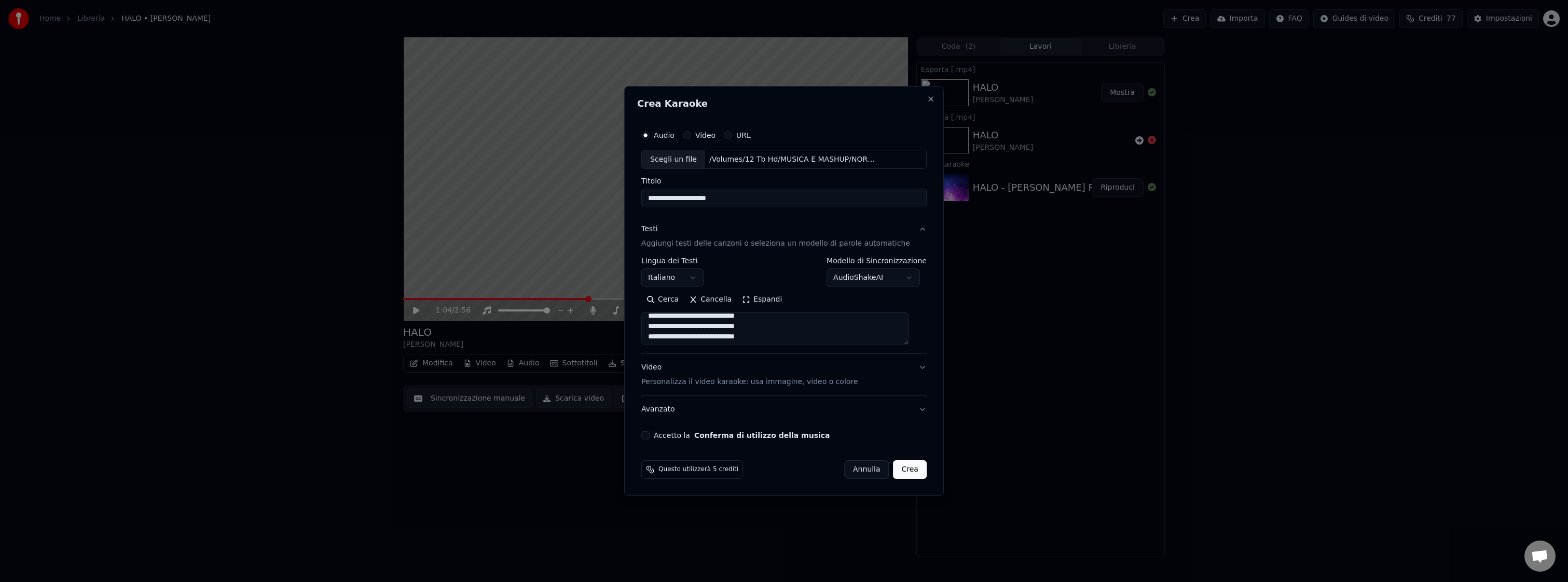
click at [780, 335] on textarea at bounding box center [774, 329] width 267 height 33
drag, startPoint x: 657, startPoint y: 319, endPoint x: 739, endPoint y: 300, distance: 84.2
click at [739, 300] on div "Cerca Cancella Espandi" at bounding box center [784, 319] width 285 height 54
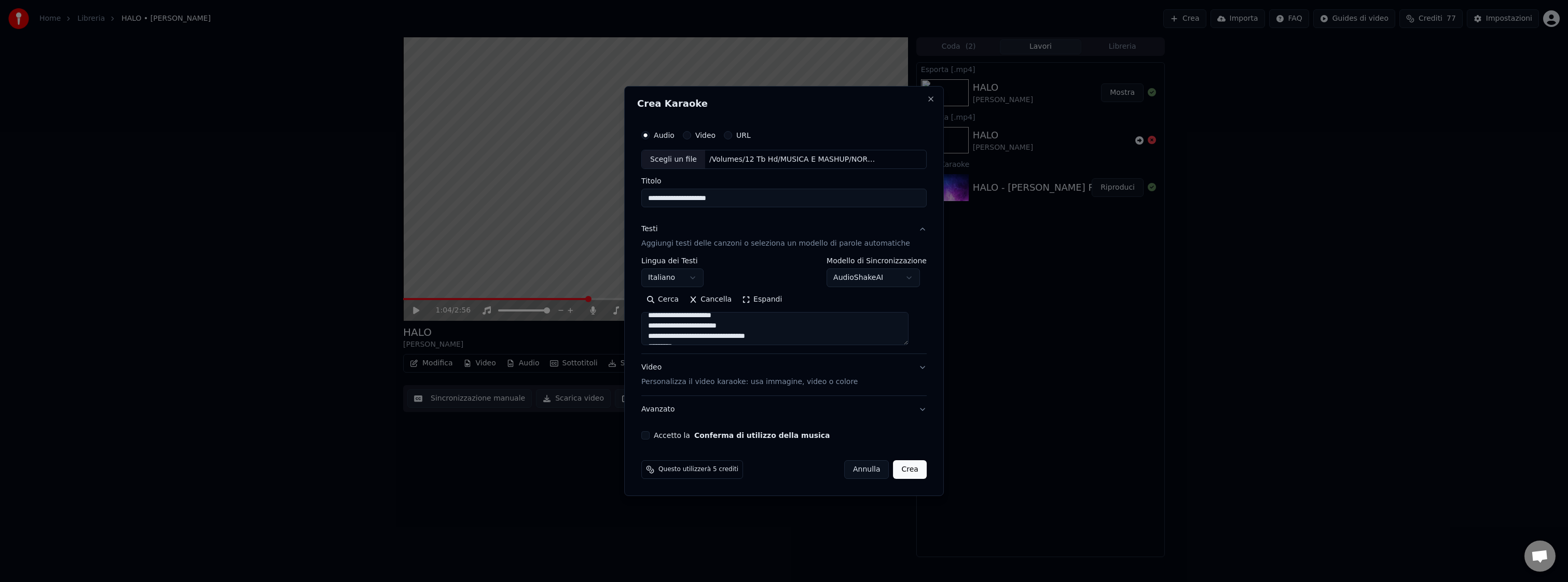
click at [741, 329] on textarea at bounding box center [774, 329] width 267 height 33
drag, startPoint x: 658, startPoint y: 332, endPoint x: 779, endPoint y: 338, distance: 121.1
click at [779, 338] on textarea at bounding box center [774, 329] width 267 height 33
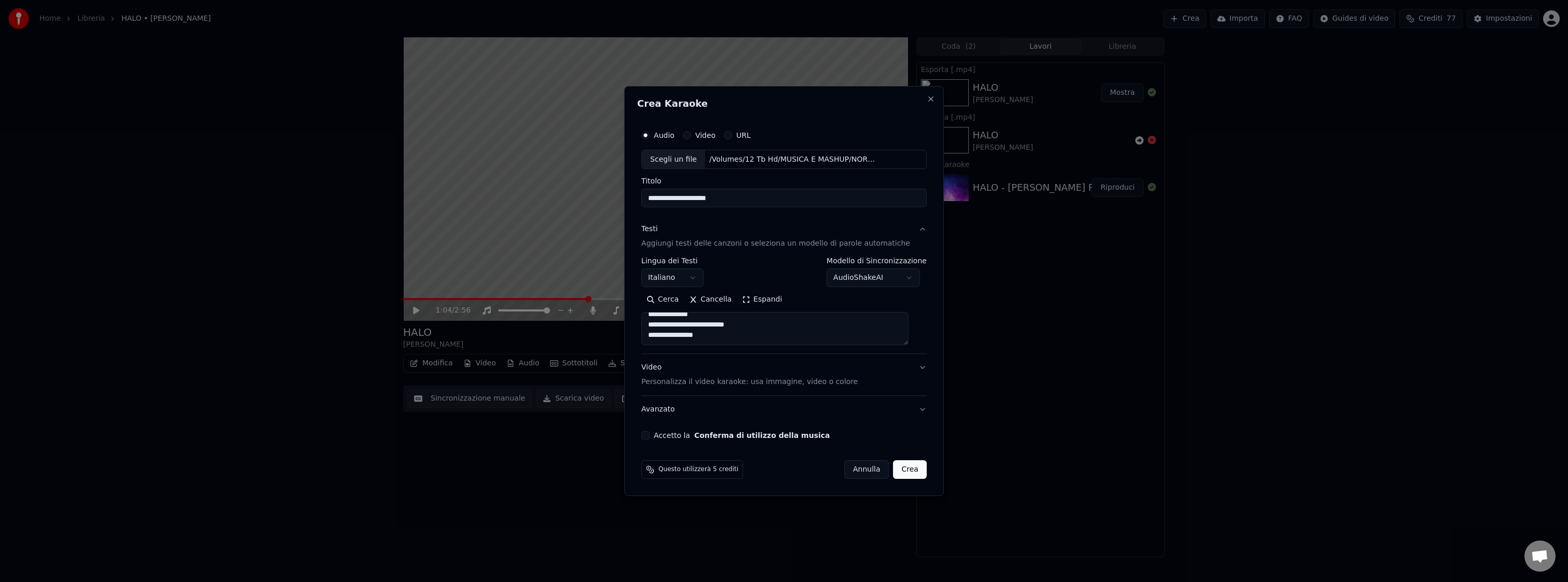
drag, startPoint x: 662, startPoint y: 340, endPoint x: 705, endPoint y: 341, distance: 43.0
click at [705, 341] on textarea at bounding box center [774, 329] width 267 height 33
click at [717, 341] on textarea at bounding box center [774, 329] width 267 height 33
click at [716, 338] on textarea at bounding box center [774, 329] width 267 height 33
type textarea "**********"
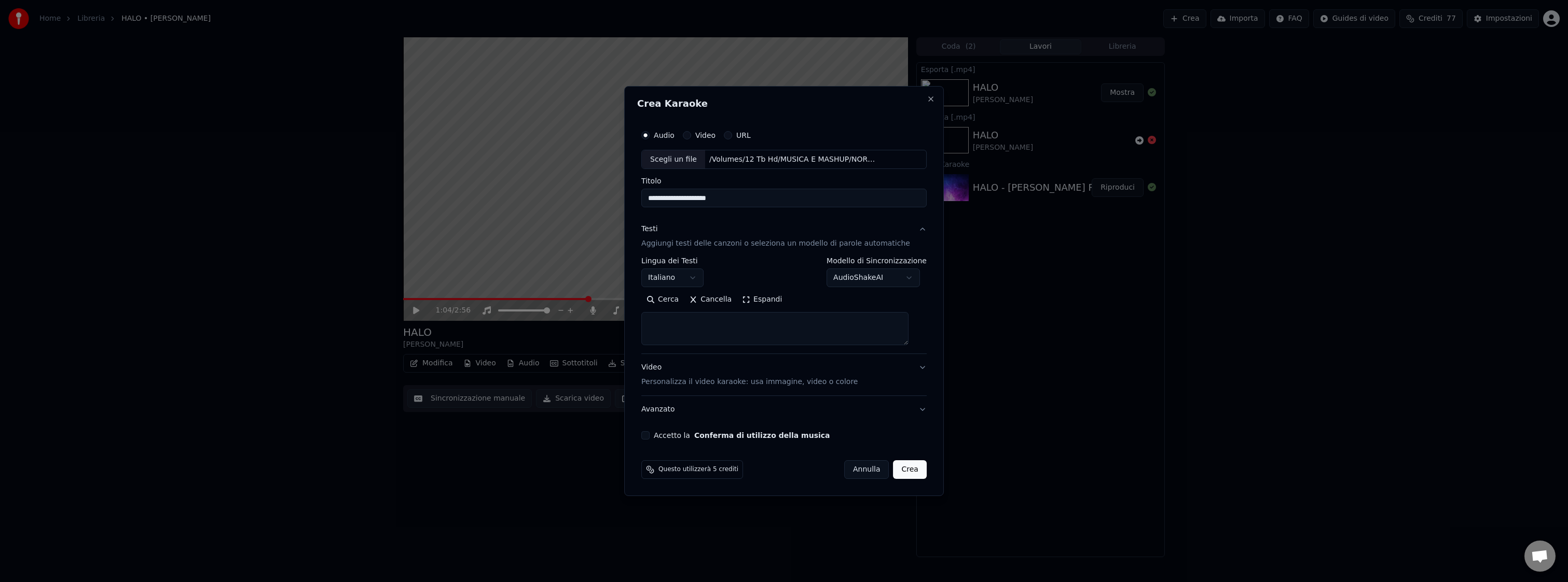
scroll to position [0, 0]
paste textarea "**********"
type textarea "**********"
click at [772, 385] on p "Personalizza il video karaoke: usa immagine, video o colore" at bounding box center [750, 382] width 217 height 10
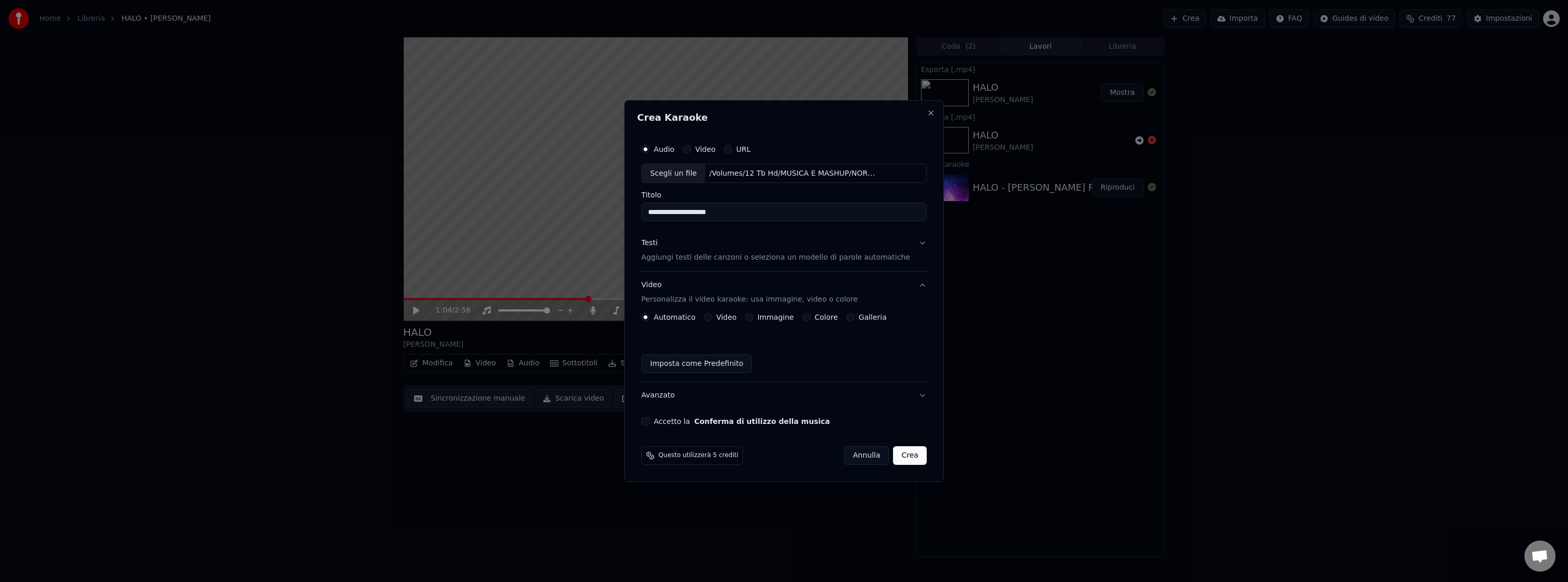
click at [712, 316] on button "Video" at bounding box center [708, 317] width 9 height 9
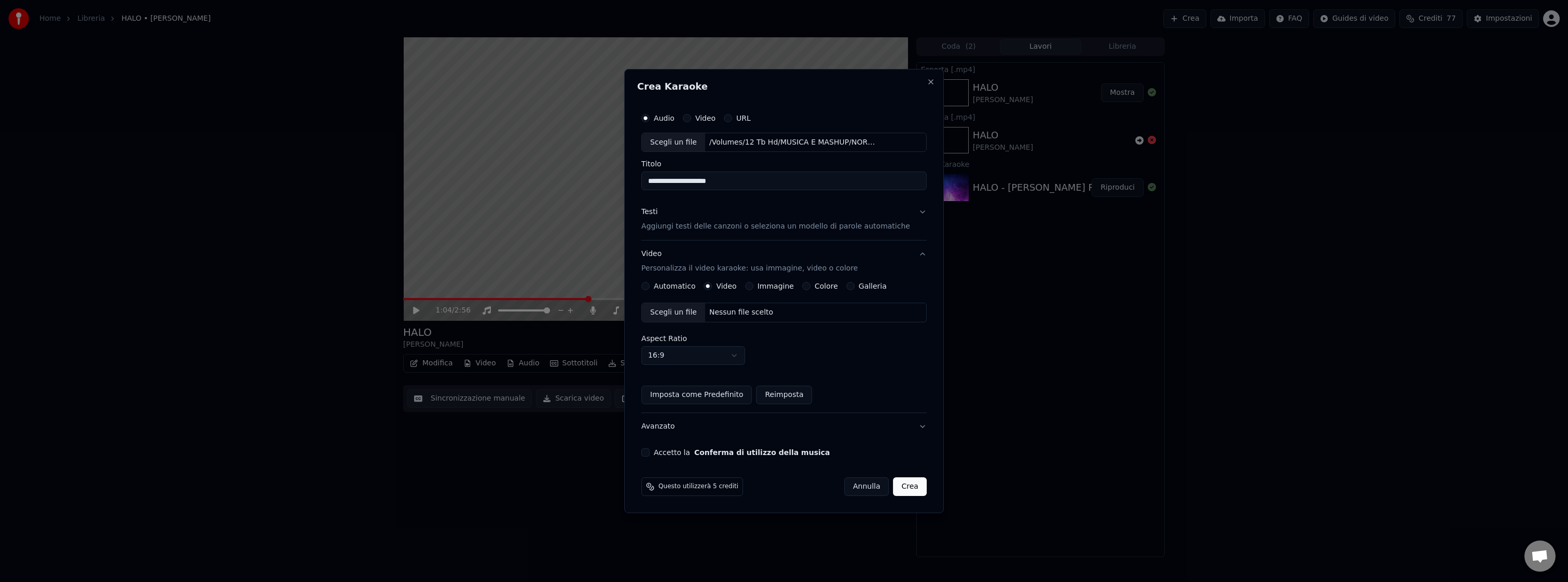
click at [728, 313] on div "Nessun file scelto" at bounding box center [741, 312] width 72 height 10
click at [650, 454] on button "Accetto la Conferma di utilizzo della musica" at bounding box center [645, 452] width 9 height 9
click at [650, 453] on button "Accetto la Conferma di utilizzo della musica" at bounding box center [645, 452] width 9 height 9
click at [903, 485] on button "Crea" at bounding box center [910, 487] width 33 height 19
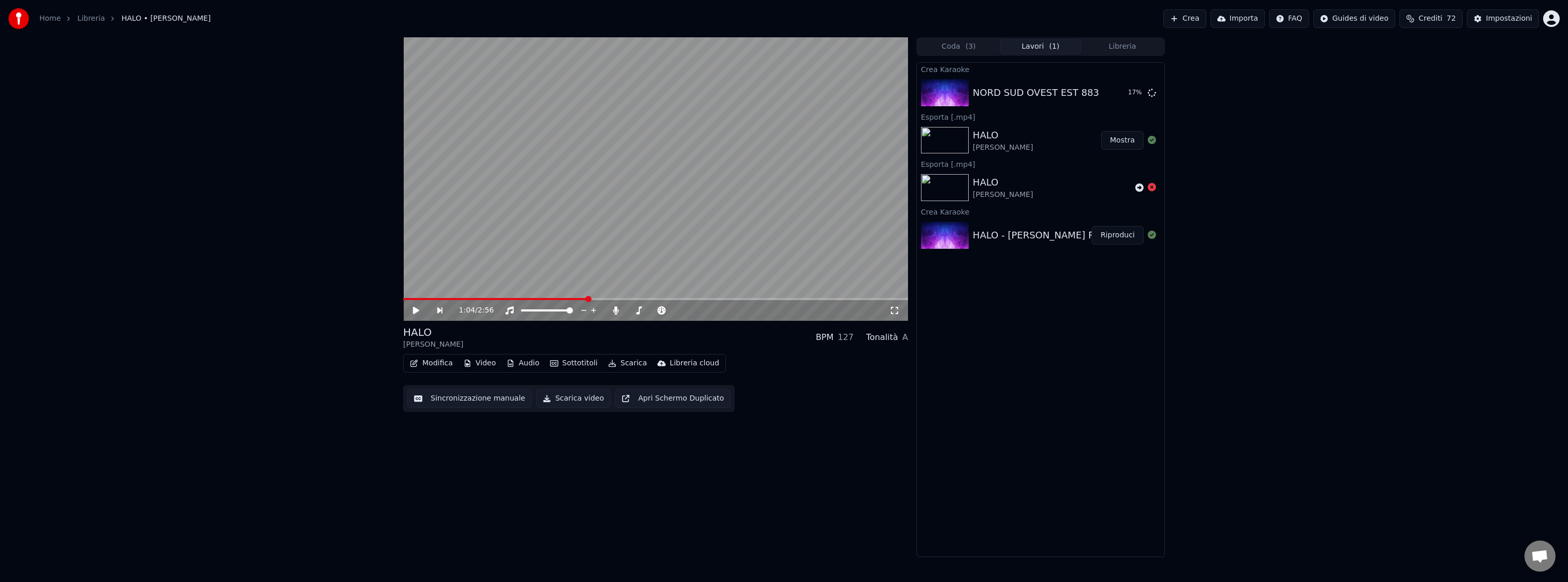
click at [1118, 144] on button "Mostra" at bounding box center [1122, 141] width 43 height 19
click at [950, 138] on img at bounding box center [945, 140] width 48 height 27
click at [627, 362] on button "Scarica" at bounding box center [627, 363] width 47 height 15
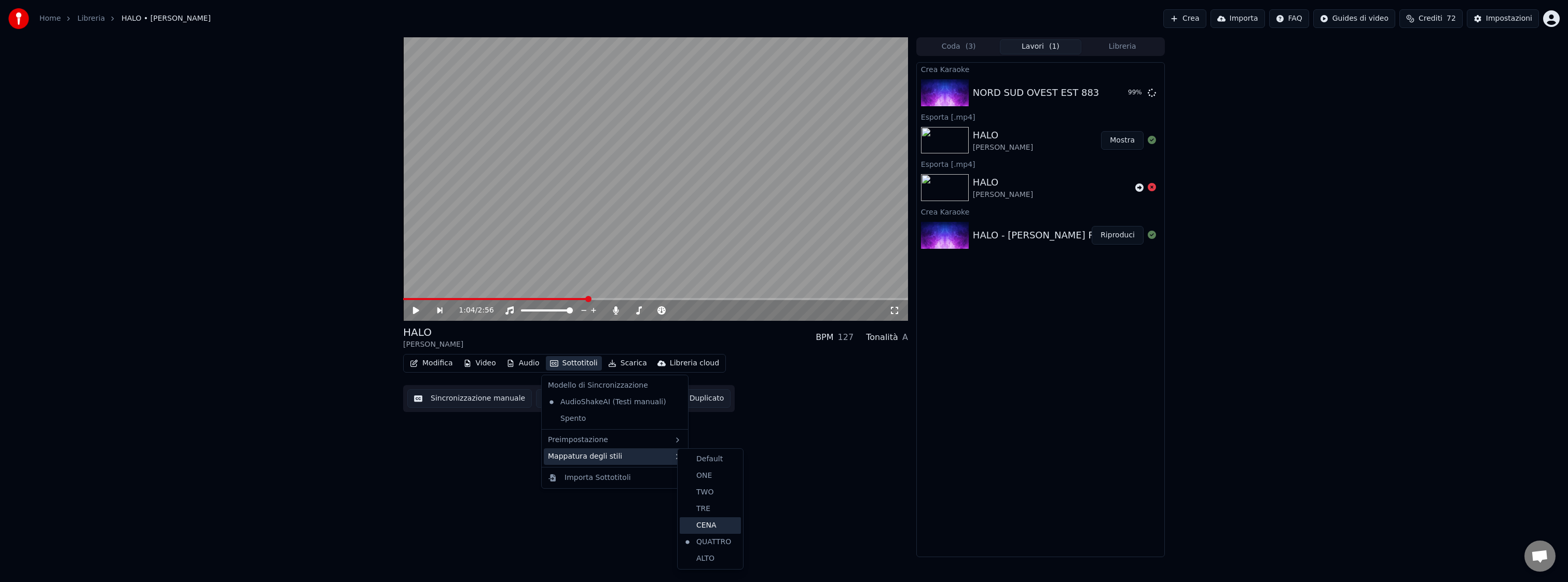
click at [720, 522] on div "CENA" at bounding box center [710, 525] width 61 height 16
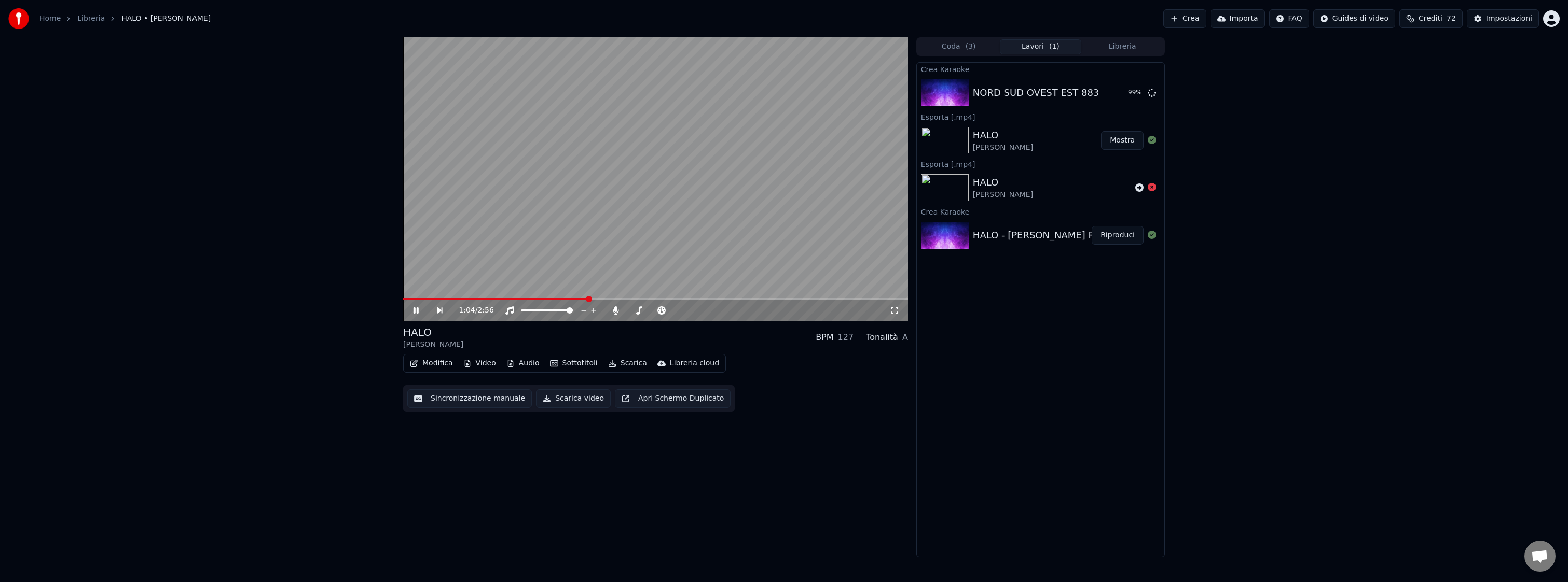
click at [416, 308] on icon at bounding box center [423, 310] width 24 height 9
click at [578, 362] on button "Sottotitoli" at bounding box center [574, 363] width 56 height 15
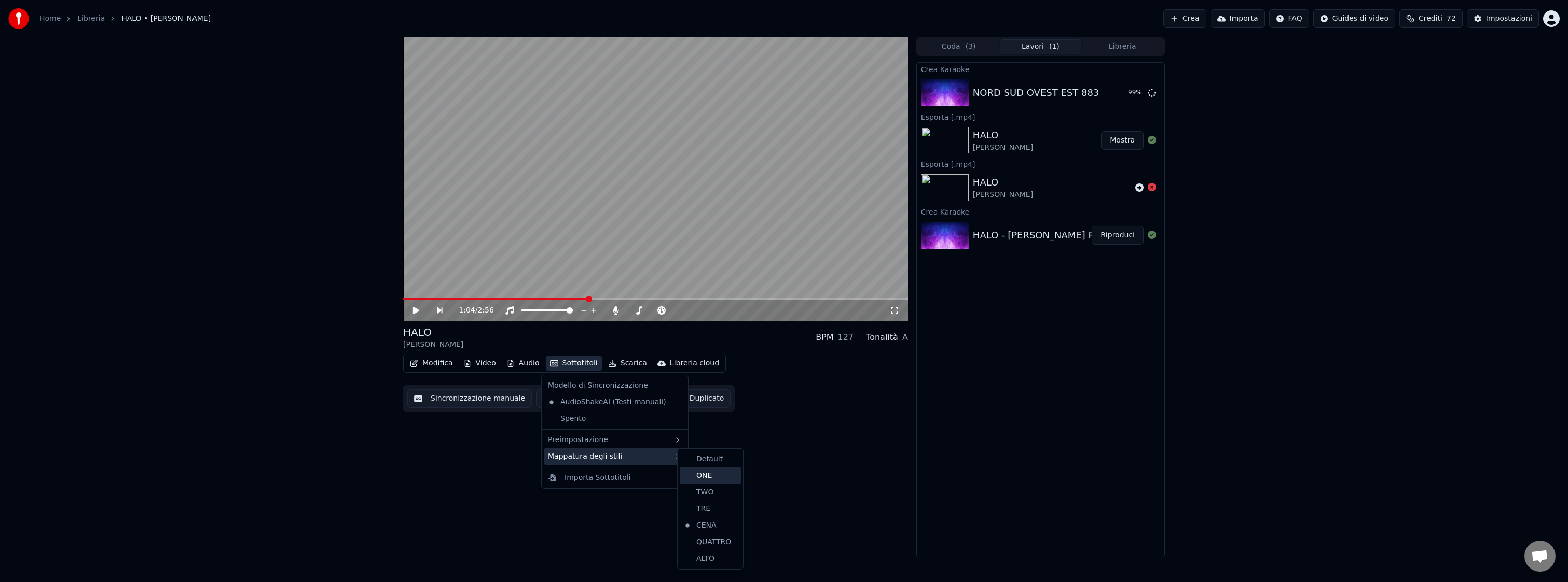
click at [726, 475] on div "ONE" at bounding box center [710, 475] width 61 height 16
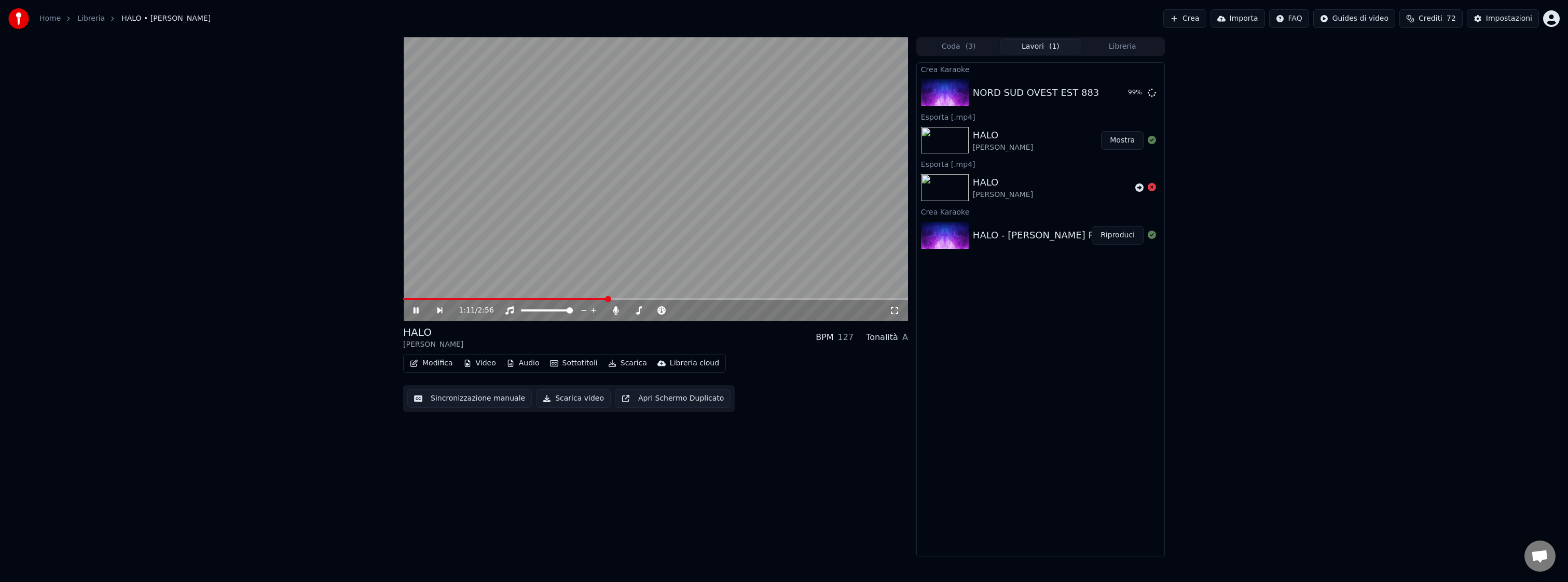
click at [415, 309] on icon at bounding box center [416, 311] width 5 height 6
click at [572, 364] on button "Sottotitoli" at bounding box center [574, 363] width 56 height 15
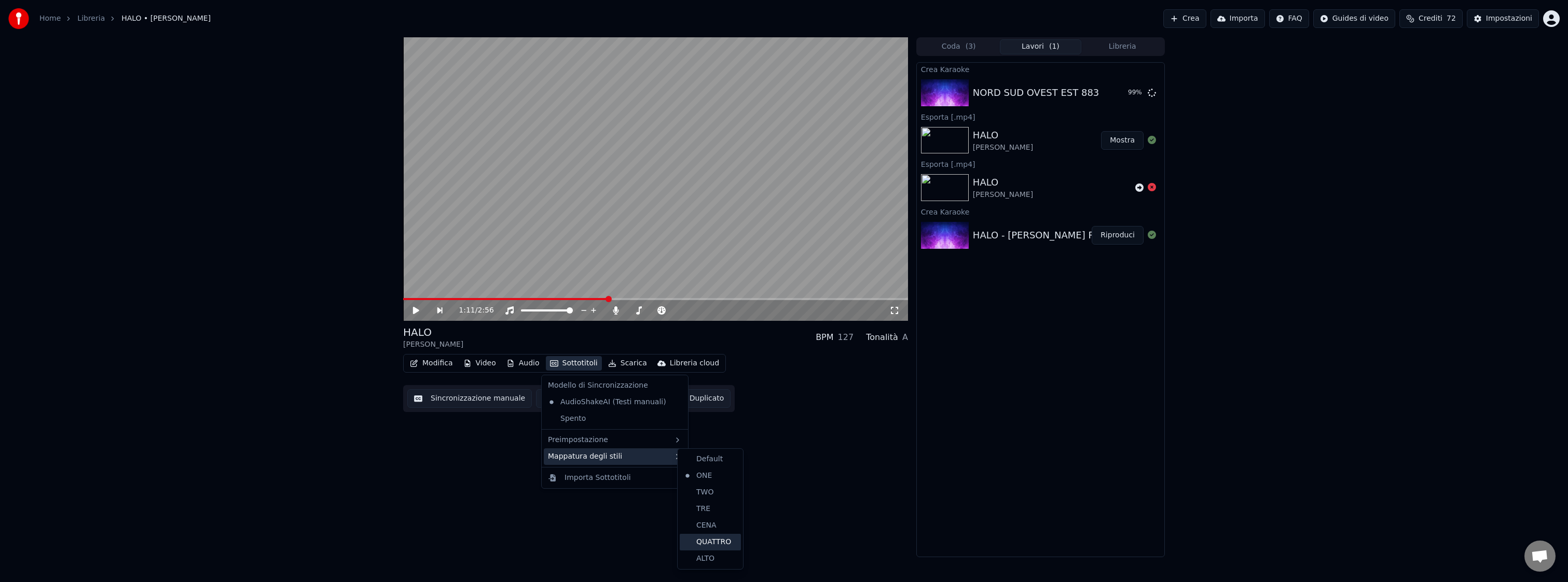
click at [723, 542] on div "QUATTRO" at bounding box center [710, 542] width 61 height 16
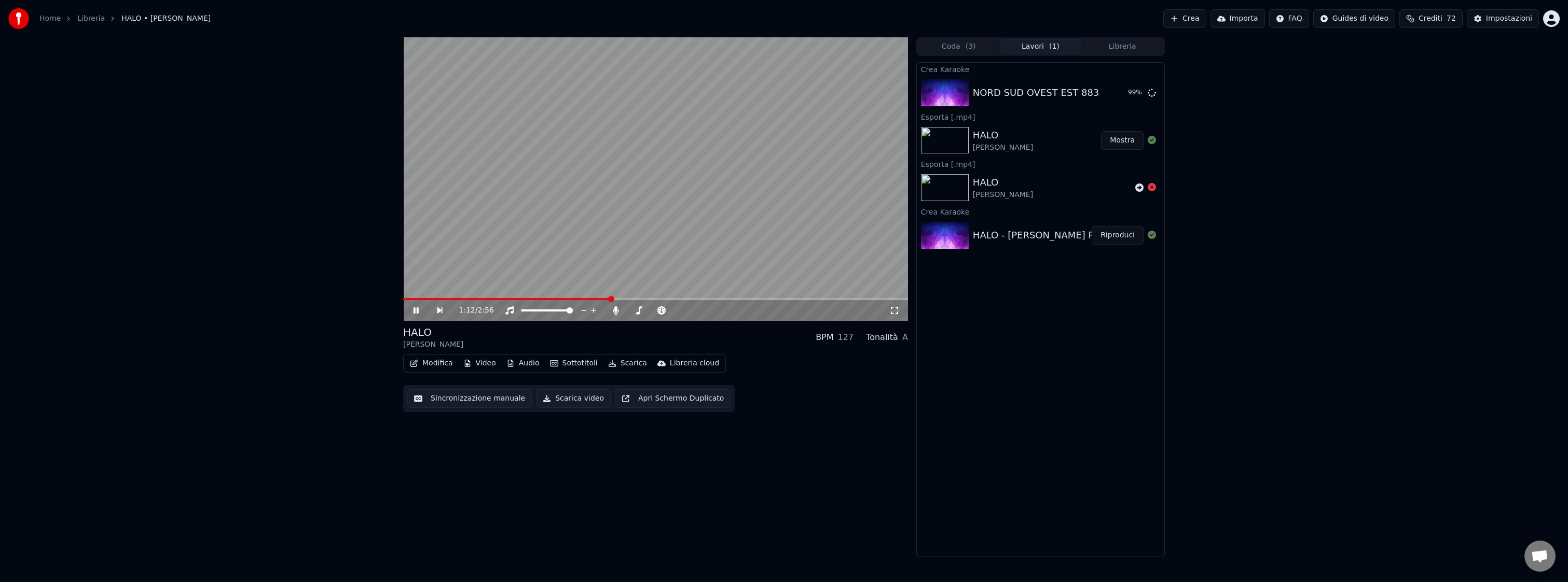
click at [415, 311] on icon at bounding box center [423, 310] width 24 height 9
click at [624, 364] on button "Scarica" at bounding box center [627, 363] width 47 height 15
click at [637, 437] on div "Video trasparente [.mov]" at bounding box center [667, 435] width 91 height 10
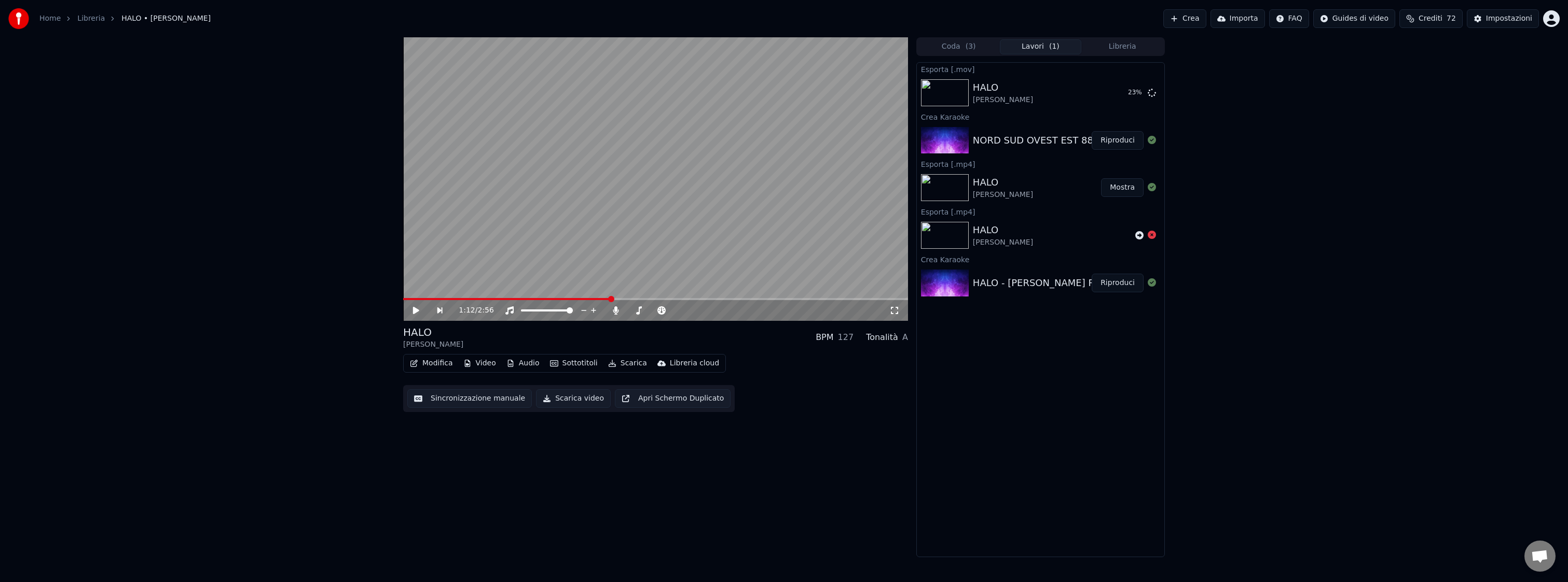
click at [1120, 139] on button "Riproduci" at bounding box center [1117, 141] width 52 height 19
click at [449, 298] on span at bounding box center [655, 299] width 505 height 2
click at [573, 363] on button "Sottotitoli" at bounding box center [574, 363] width 56 height 15
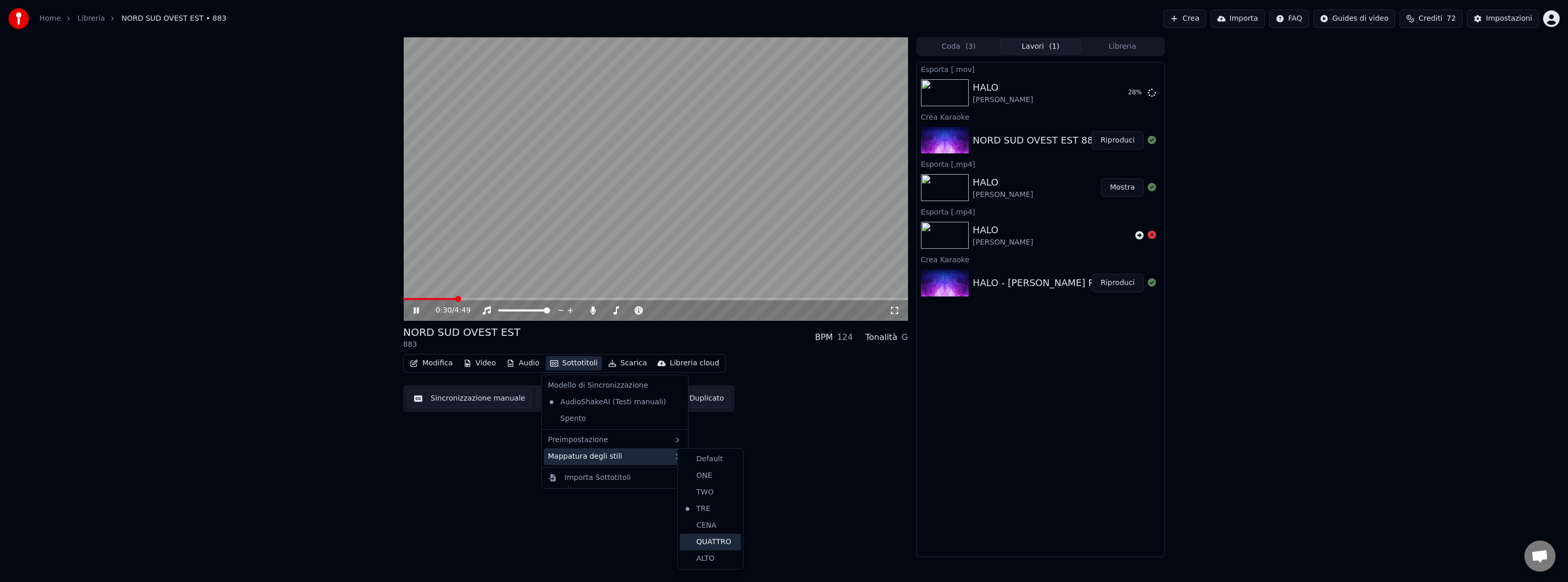
click at [700, 540] on div "QUATTRO" at bounding box center [710, 542] width 61 height 16
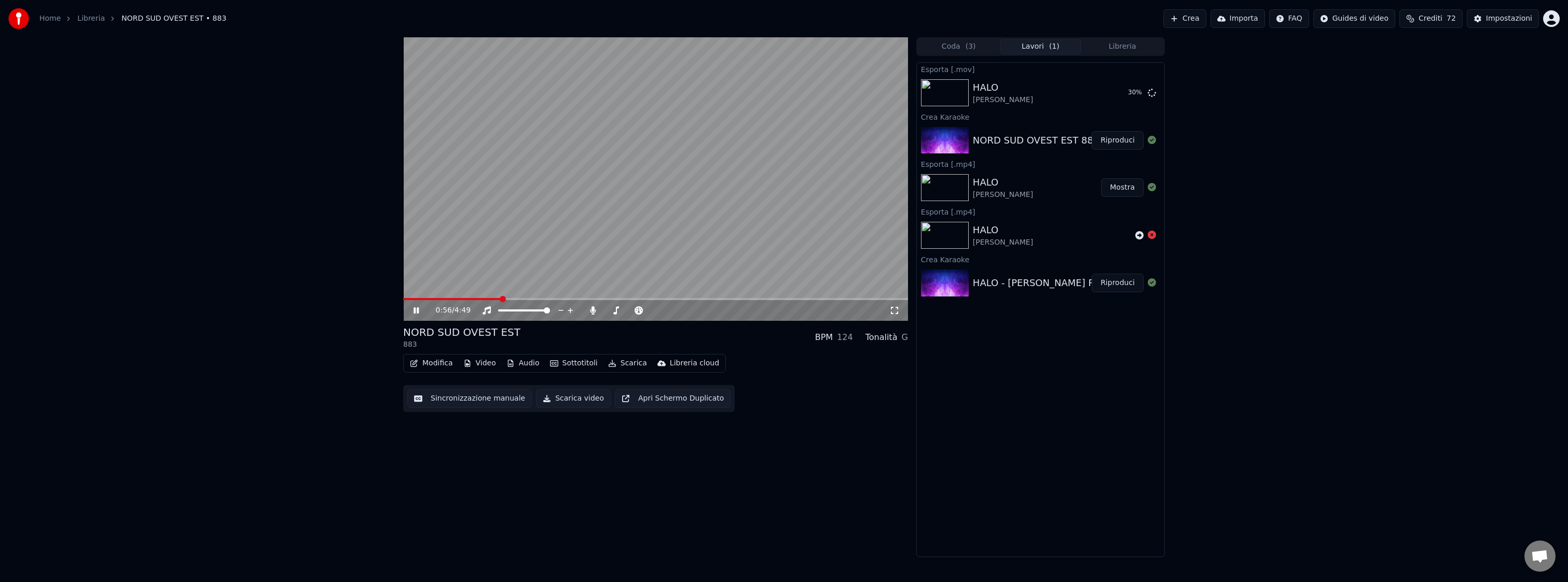
click at [500, 298] on span at bounding box center [655, 299] width 505 height 2
click at [415, 311] on icon at bounding box center [424, 310] width 25 height 9
click at [416, 311] on icon at bounding box center [416, 310] width 6 height 7
click at [733, 298] on span at bounding box center [655, 299] width 505 height 2
click at [415, 311] on icon at bounding box center [424, 310] width 25 height 9
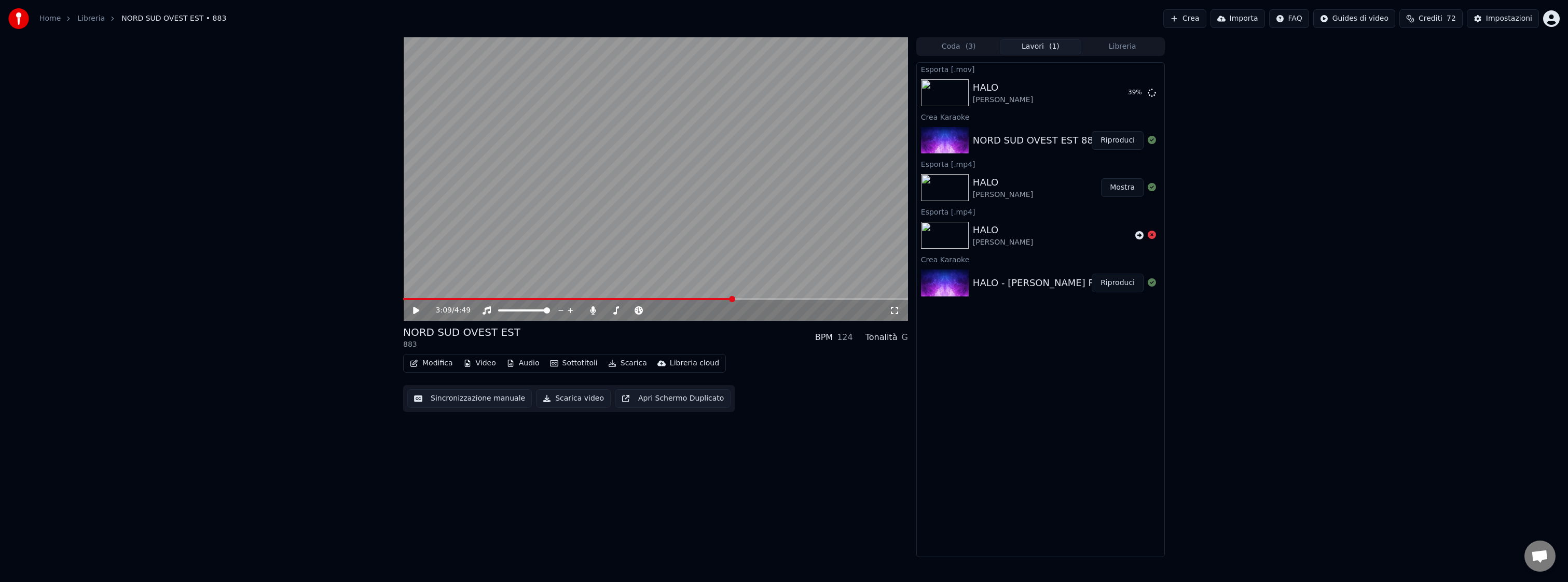
click at [415, 311] on icon at bounding box center [416, 310] width 6 height 7
click at [415, 311] on icon at bounding box center [424, 310] width 25 height 9
click at [415, 311] on icon at bounding box center [416, 310] width 6 height 7
click at [415, 311] on icon at bounding box center [424, 310] width 25 height 9
click at [628, 364] on button "Scarica" at bounding box center [627, 363] width 47 height 15
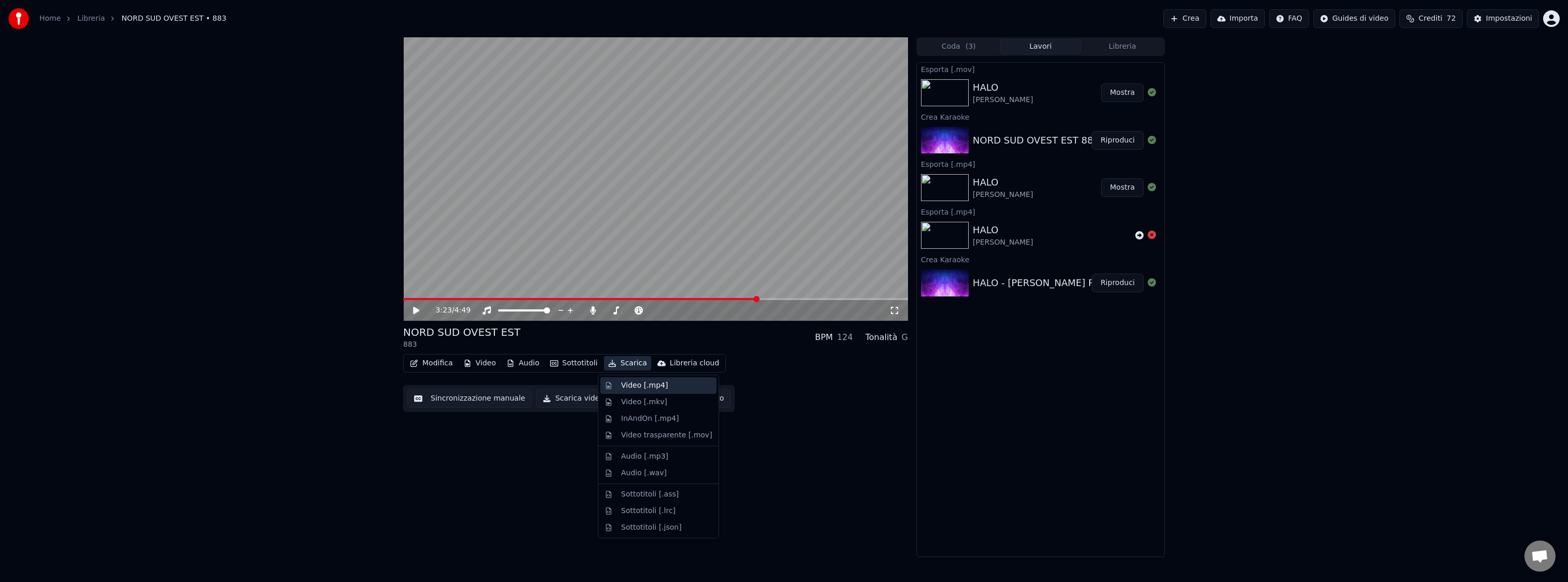
click at [632, 383] on div "Video [.mp4]" at bounding box center [644, 385] width 46 height 10
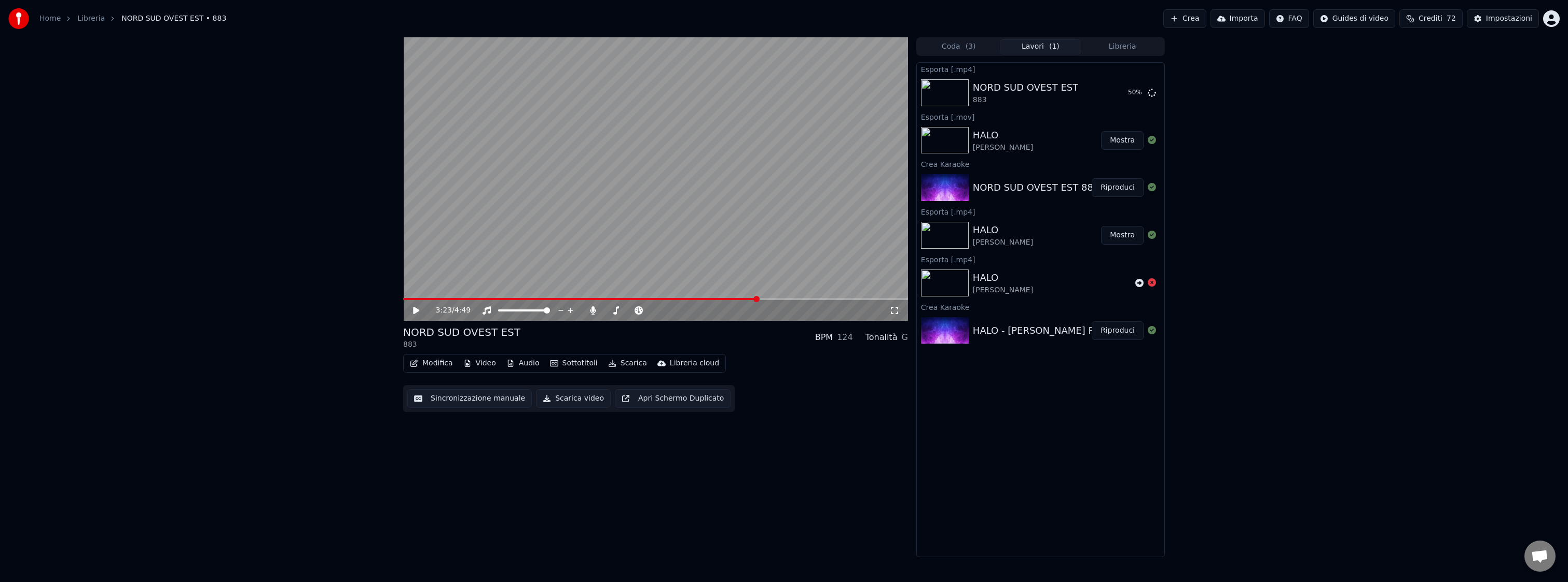
click at [1120, 45] on button "Libreria" at bounding box center [1122, 46] width 82 height 15
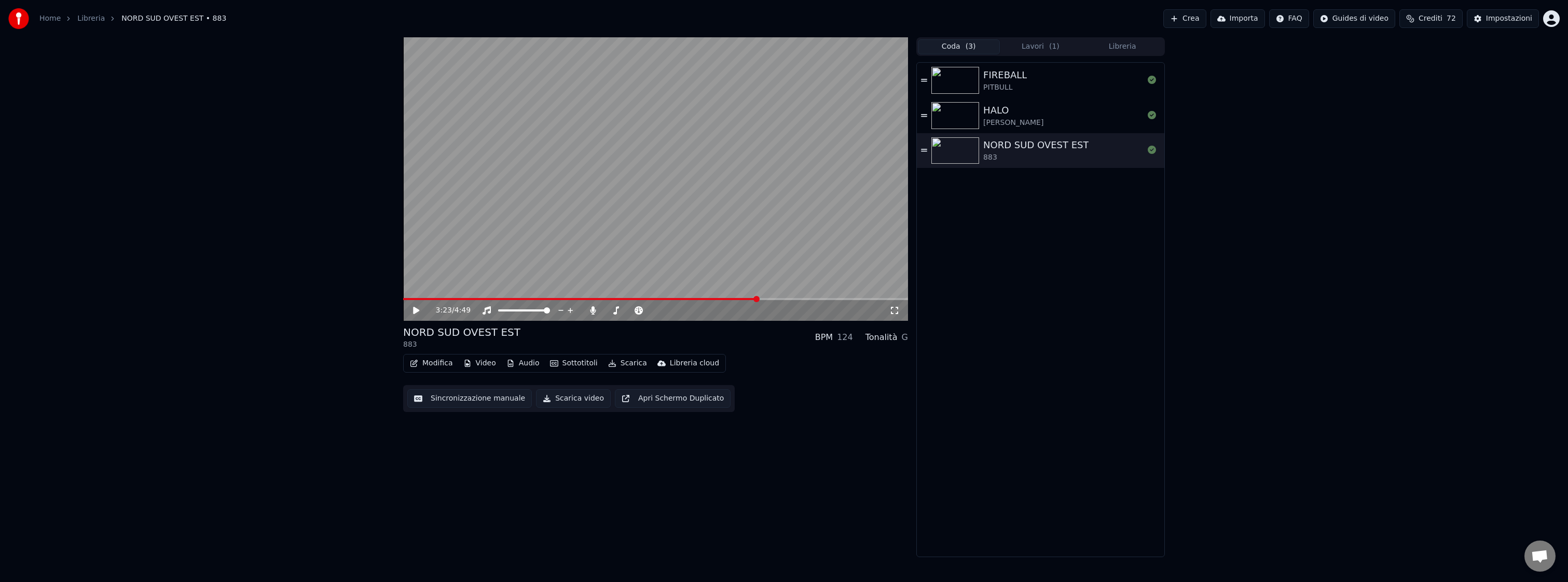
click at [947, 43] on button "Coda ( 3 )" at bounding box center [959, 46] width 82 height 15
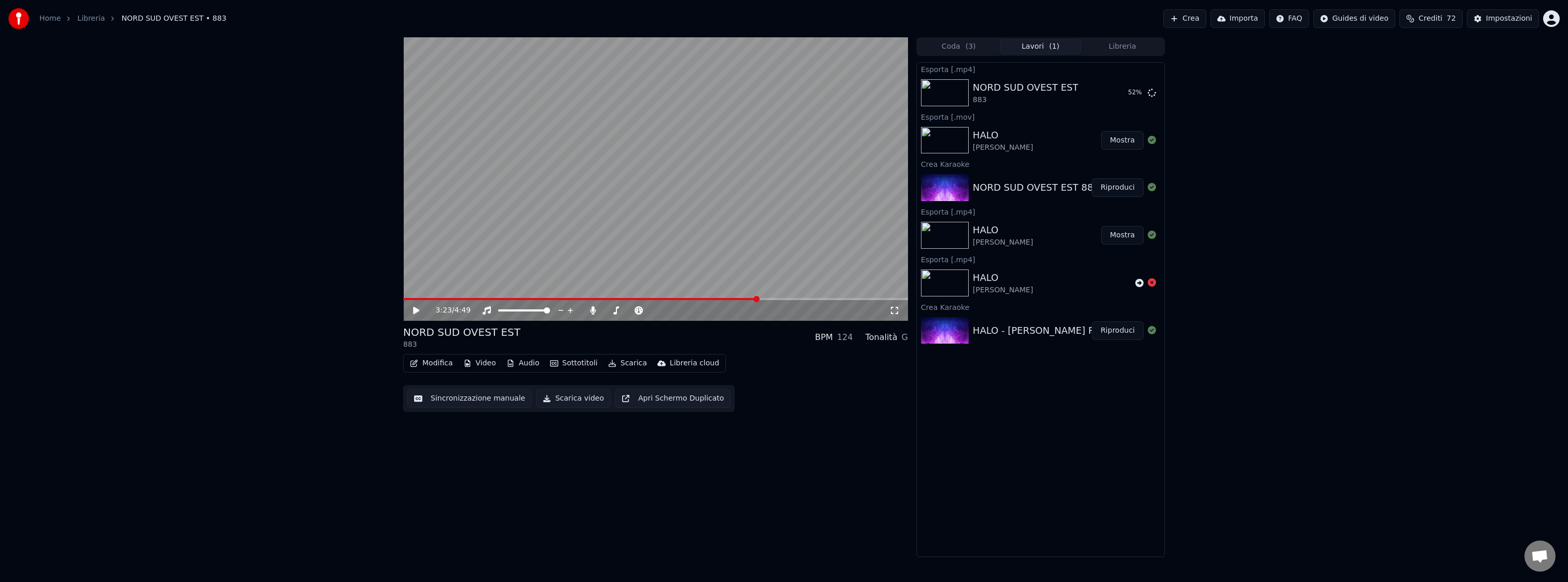
click at [1040, 47] on button "Lavori ( 1 )" at bounding box center [1041, 46] width 82 height 15
click at [1122, 97] on button "Mostra" at bounding box center [1122, 93] width 43 height 19
click at [373, 117] on div "3:23 / 4:49 NORD SUD OVEST EST 883 BPM 124 Tonalità G Modifica Video Audio Sott…" at bounding box center [784, 297] width 1568 height 520
click at [1129, 94] on button "Mostra" at bounding box center [1122, 93] width 43 height 19
